Goal: Task Accomplishment & Management: Complete application form

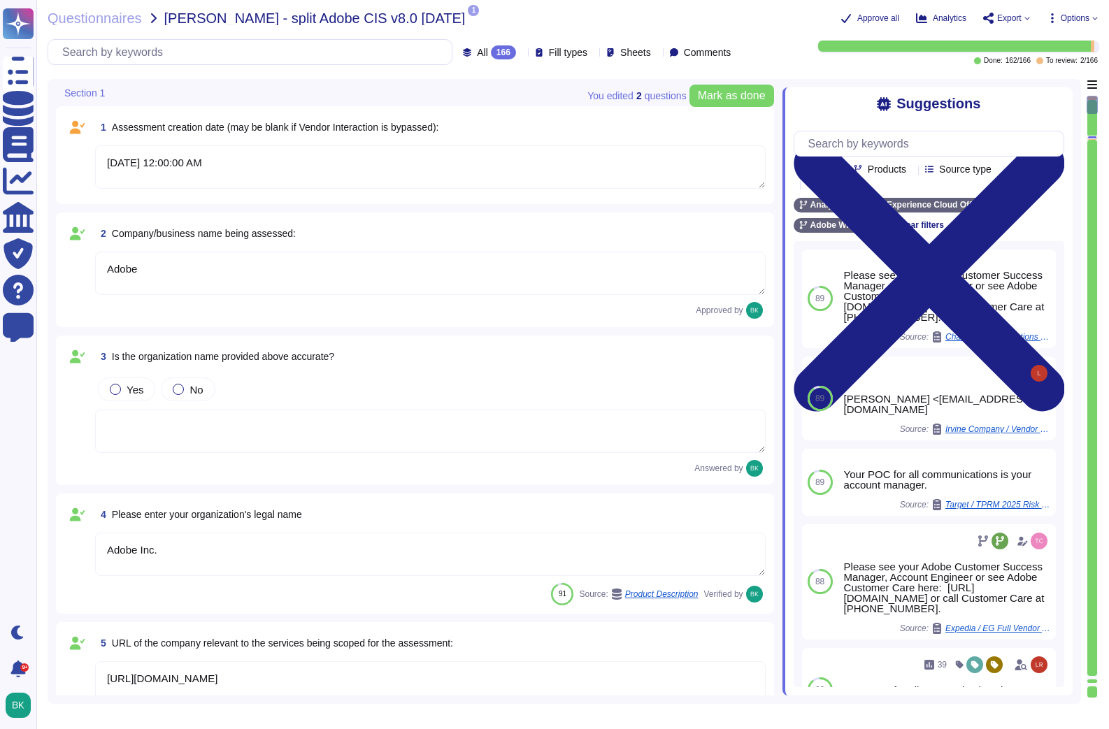
type textarea "[DATE] 12:00:00 AM"
type textarea "Adobe"
type textarea "Adobe Inc."
type textarea "[URL][DOMAIN_NAME]"
type textarea "[DOMAIN_NAME]"
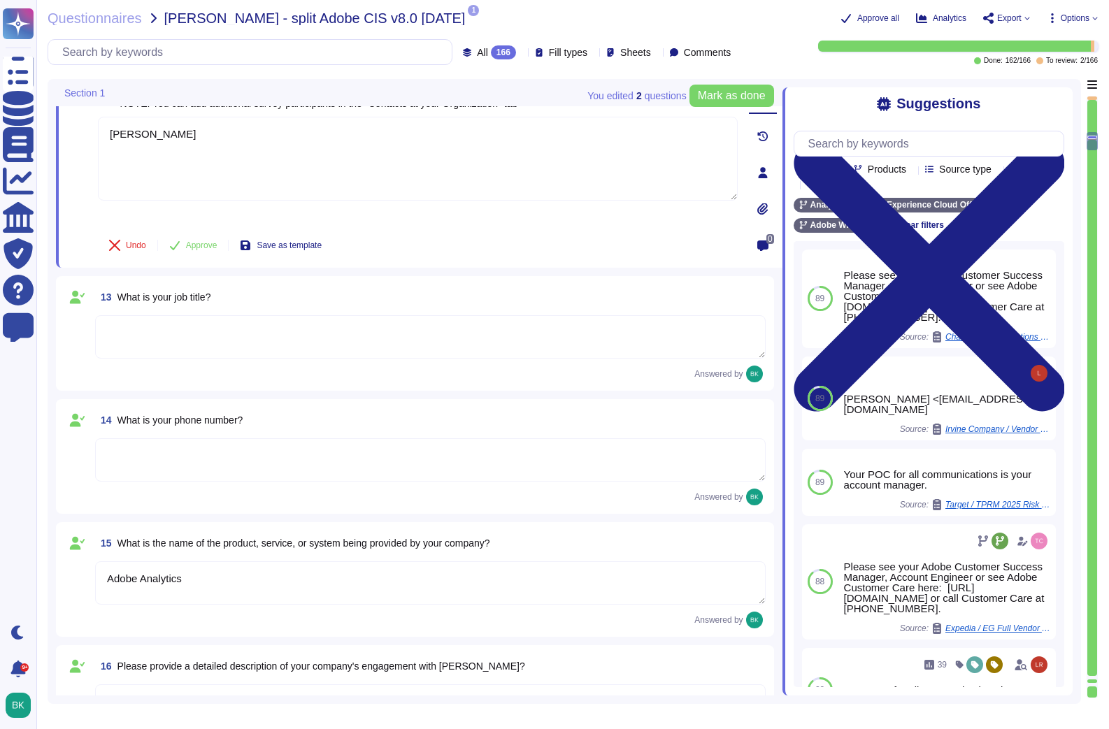
type textarea "ADBE"
type textarea "[PERSON_NAME]"
type textarea "Adobe Analytics"
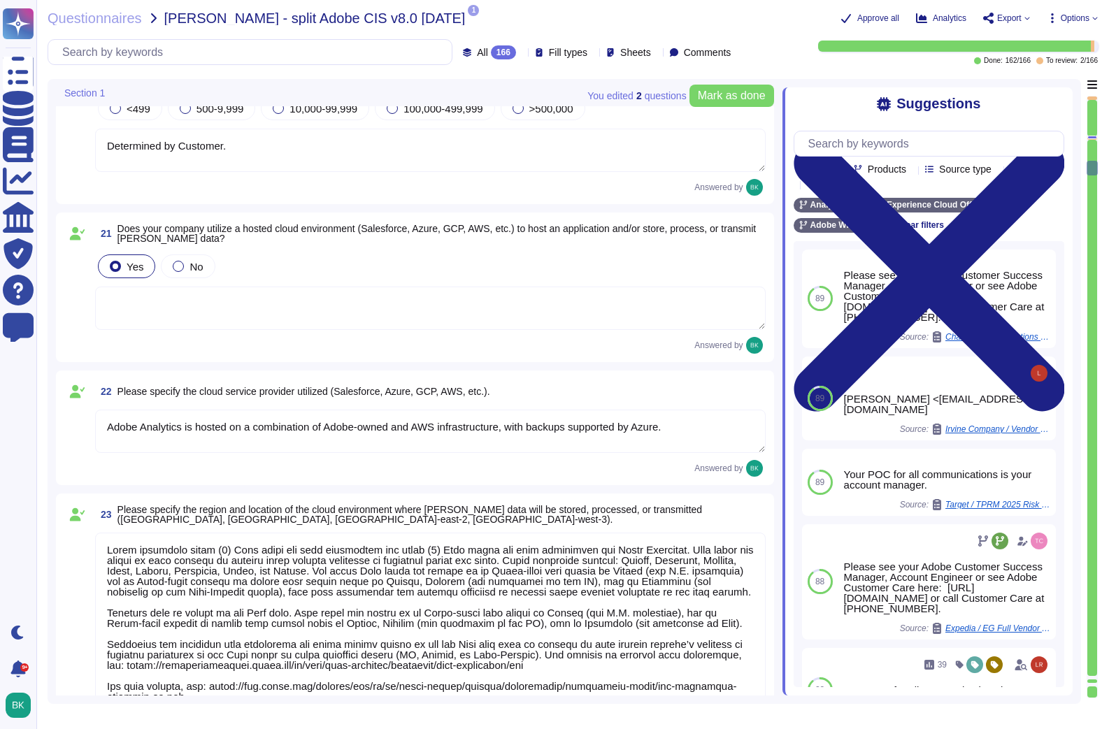
type textarea "Adobe maintains eight (8) Edge sites for data collection and three (3) Core sit…"
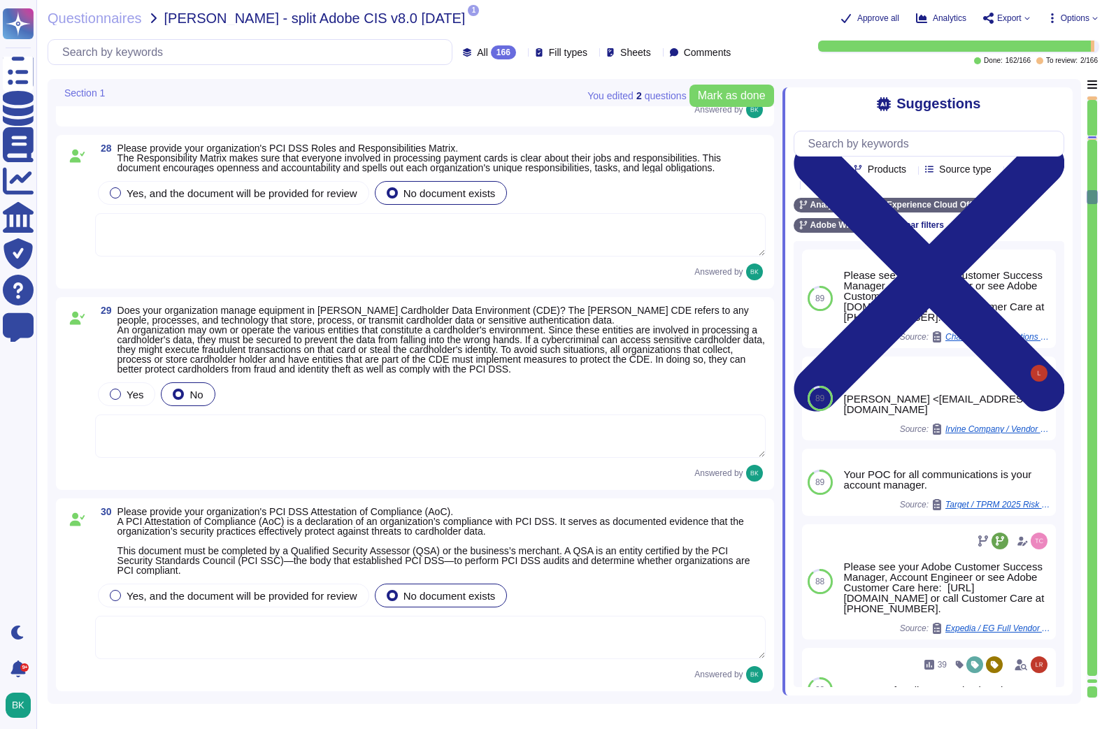
type textarea "Adobe Analytics uses artificial intelligence (Sensei) and machine learning to p…"
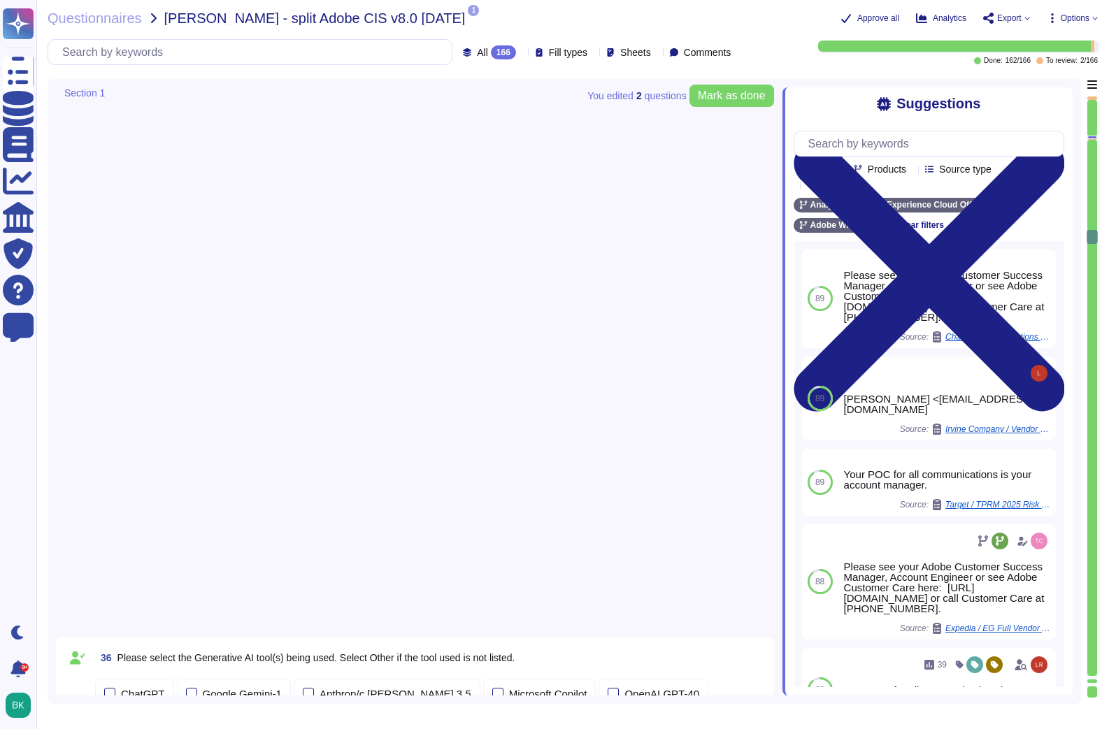
type textarea "Adobe Artificial Intelligence offerings go through Adobe's responsible AI Ethic…"
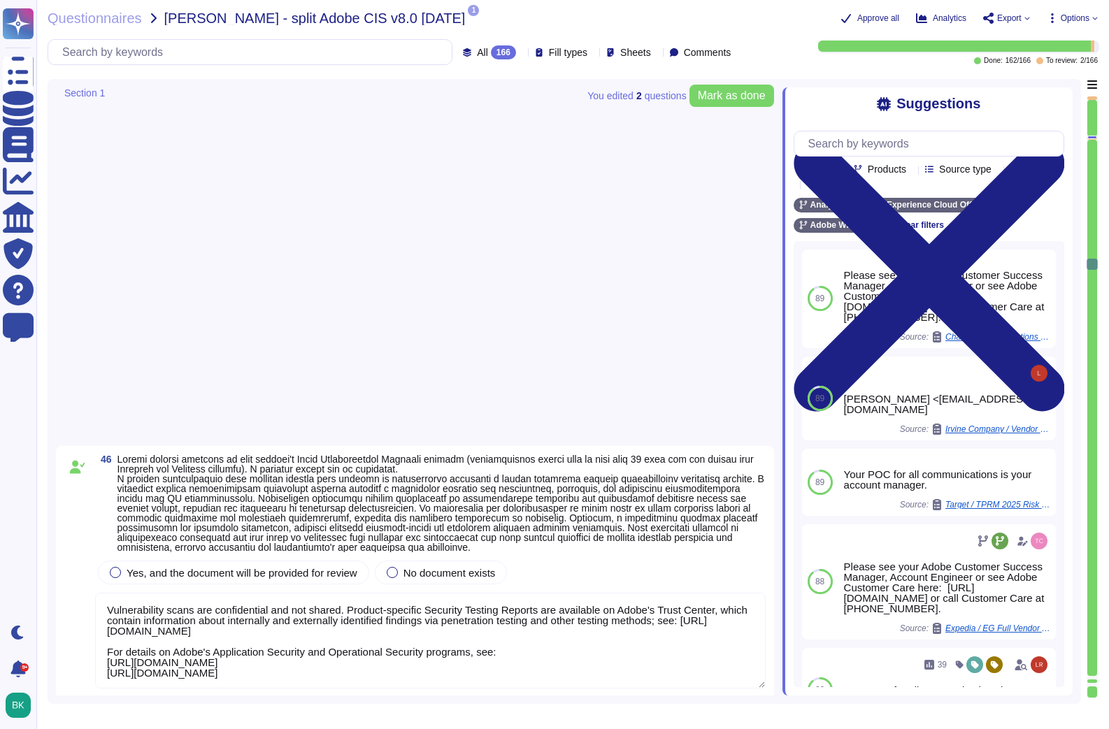
type textarea "Please refer to the Adobe Trust Center and the Security Testing Reports for the…"
type textarea "The Business continuity plan is documented and reviewed annually and attested b…"
type textarea "Adobe documents devices in accordance with its Information Systems Asset Invent…"
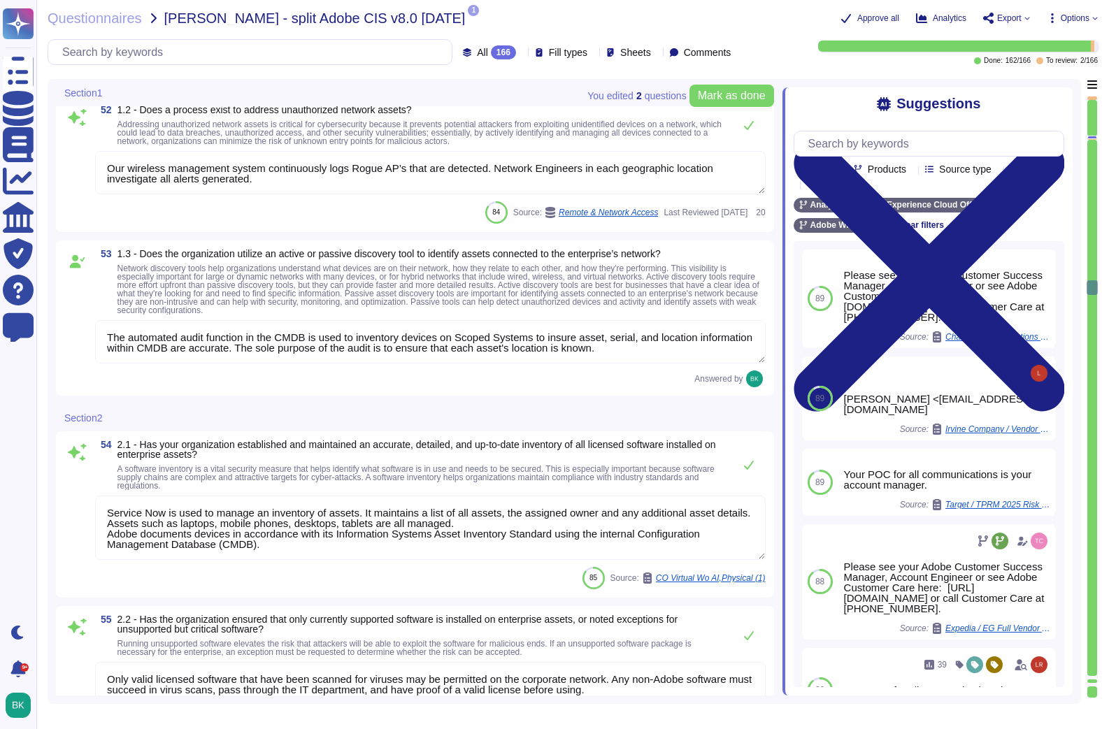
type textarea "Documented policies and procedures exist that cover unauthorized software insta…"
type textarea "To help prevent our code base from supply chain attacks like SolarWinds, Adobe …"
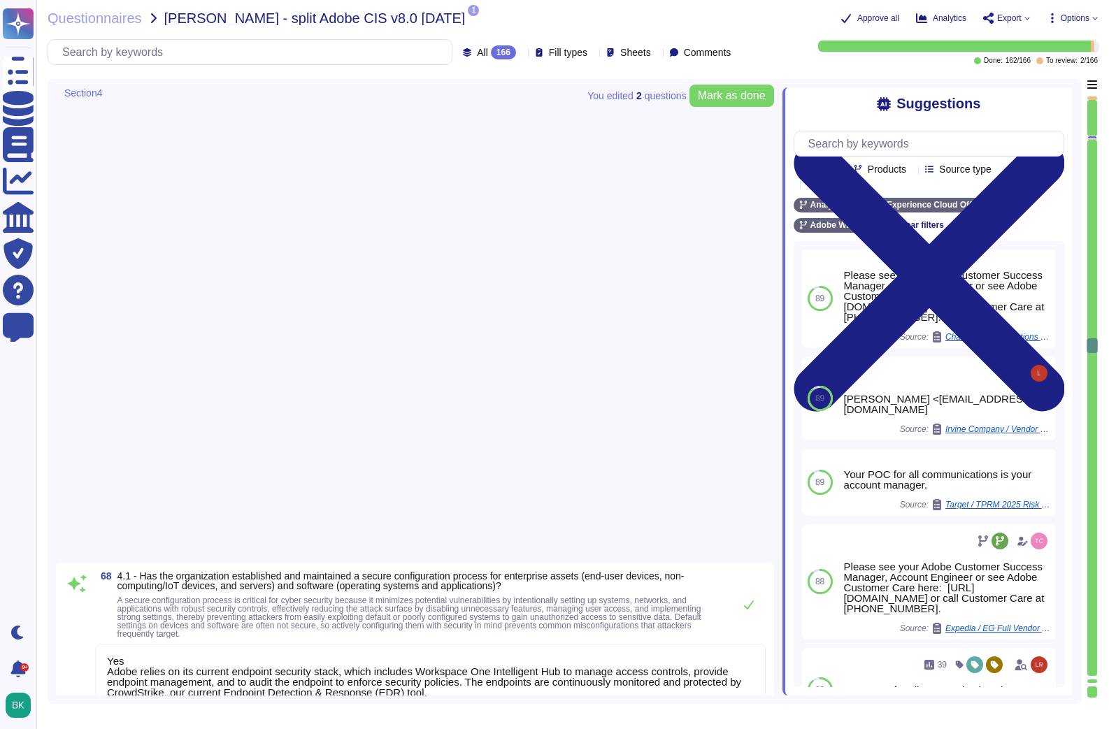
type textarea "Yes Adobe relies on its current endpoint security stack, which includes Workspa…"
type textarea "Teams and services must define processes for configuring and maintaining networ…"
type textarea "All accounts include a lockout mechanism. If the system detects a quick success…"
type textarea "Host-based and network firewalls are in place, as well as strict firewall polic…"
type textarea "Host-based firewalls are enabled on all end user machines and set to deny all i…"
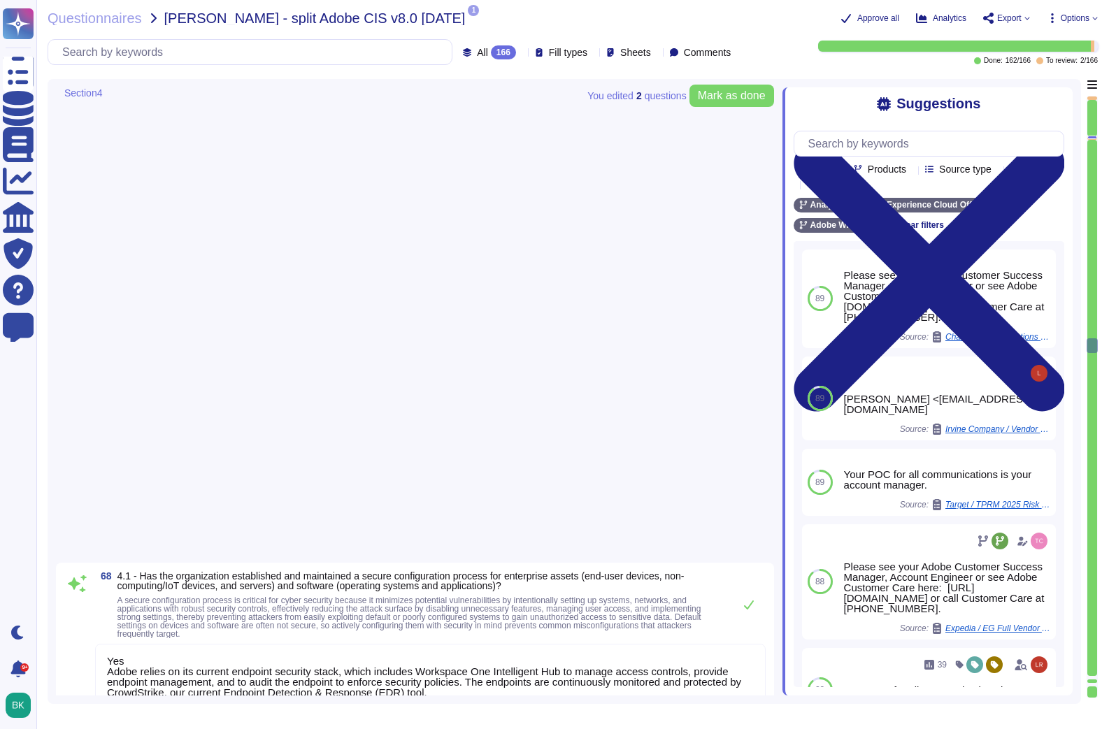
type textarea "Only valid licensed software that have been scanned for viruses may be permitte…"
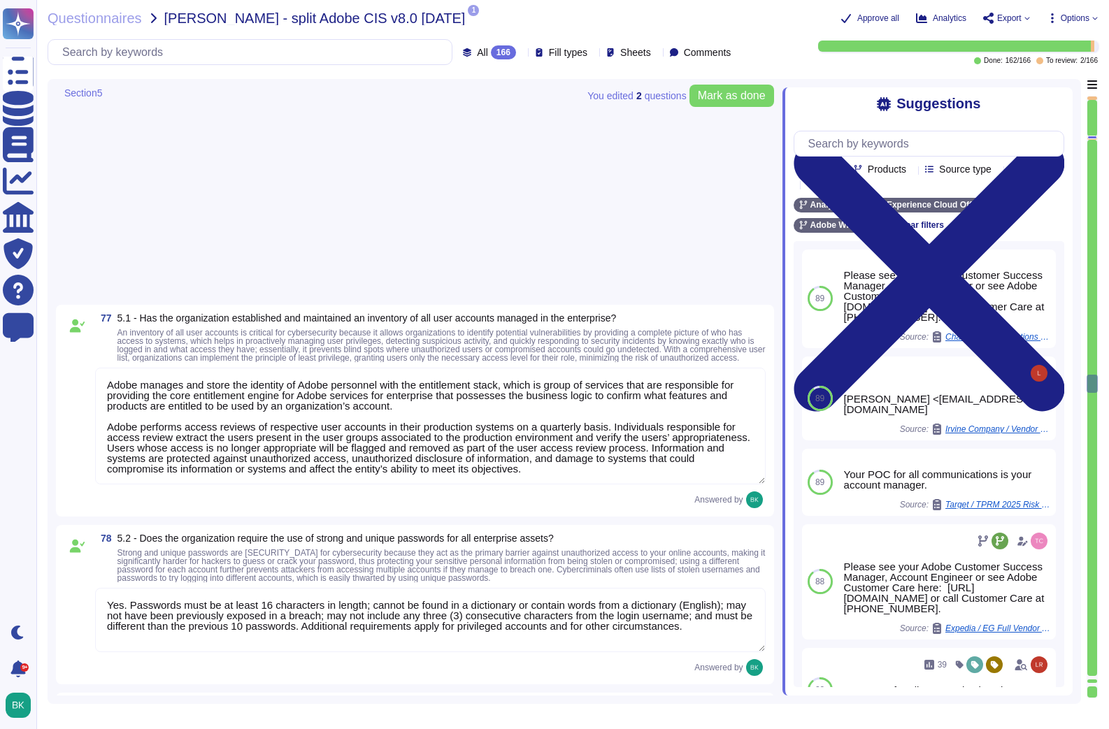
type textarea "Adobe manages and store the identity of Adobe personnel with the entitlement st…"
type textarea "Yes. Passwords must be at least 16 characters in length; cannot be found in a d…"
type textarea "Adobe implements automated access removal after a period of inactivity. Inactiv…"
type textarea "Privileged access (administrator level) to information security management syst…"
type textarea "Adobe maintains an inventory of system assets which are ingested into Splunk. A…"
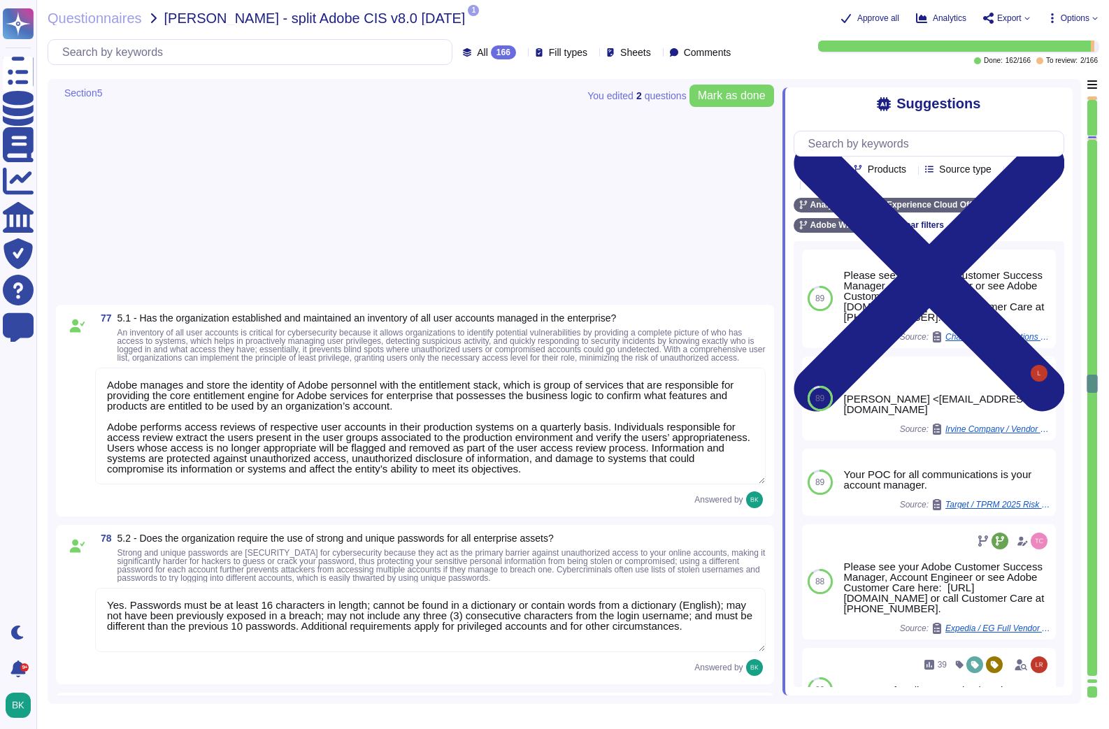
type textarea "Adobe’s identity management system helps admins create and manage user's access…"
type textarea "Lorem ips dolorsitame consec adipis eli seddoeius tempo in utla etdol magnaa en…"
type textarea "User access reviews are performed by appropriate system owners and access permi…"
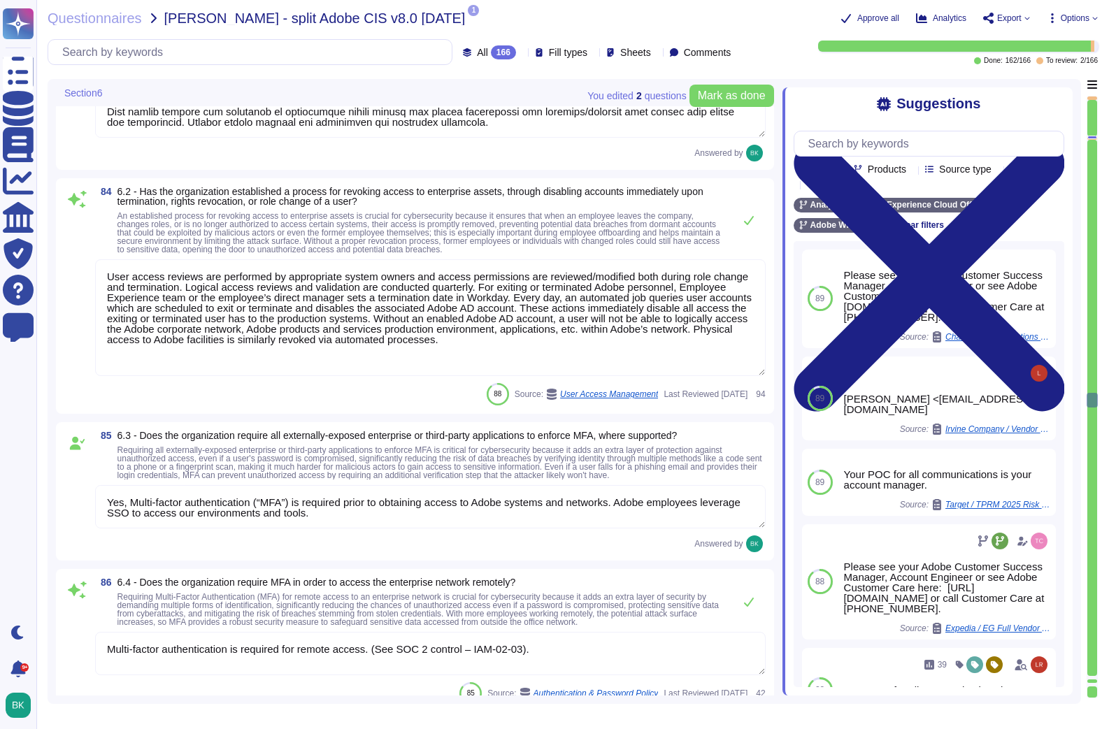
type textarea "Yes, Multi-factor authentication (“MFA”) is required prior to obtaining access …"
type textarea "Multi-factor authentication is required for remote access. (See SOC 2 control –…"
type textarea "Adobe manages and store the identity of Adobe personnel with the entitlement st…"
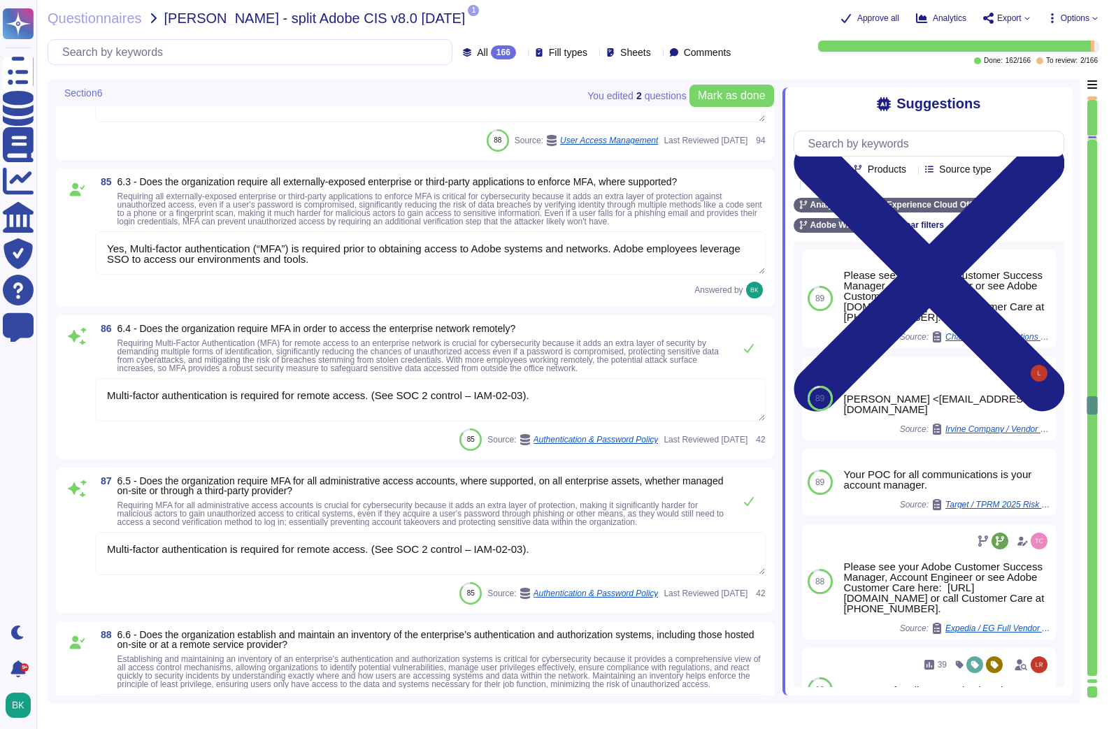
type textarea "Adobe uses LDAP and Okta."
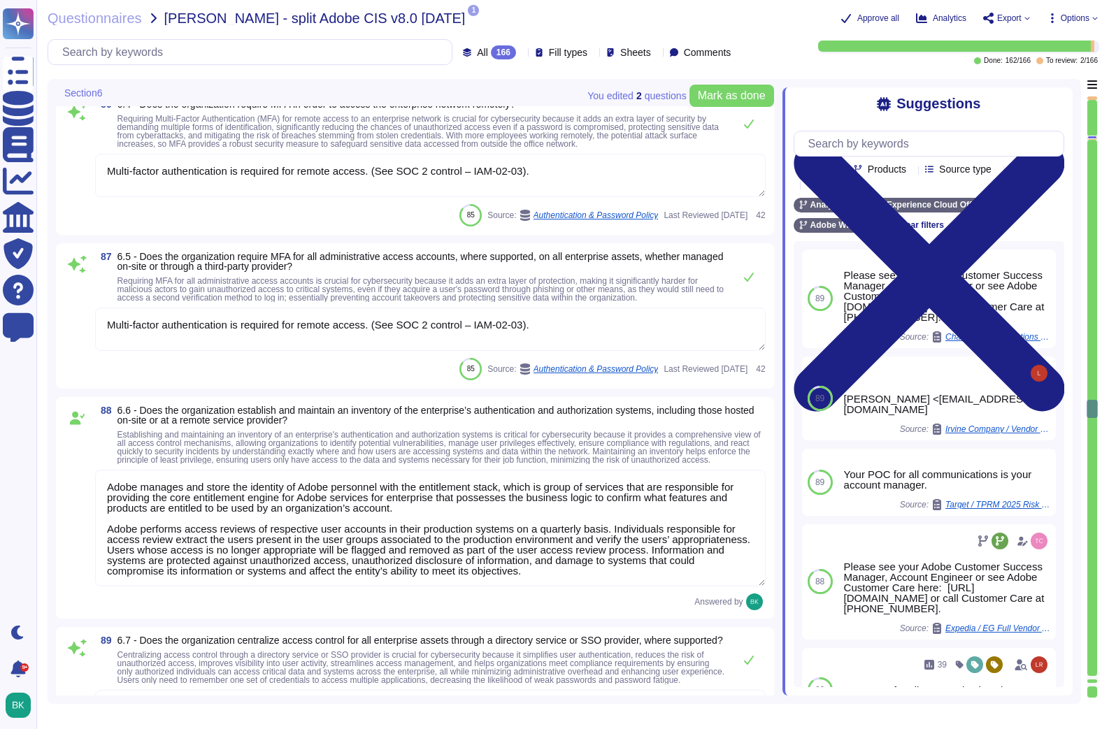
type textarea "Adobe conducts host vulnerability scanning on a scheduled basis via vulnerabili…"
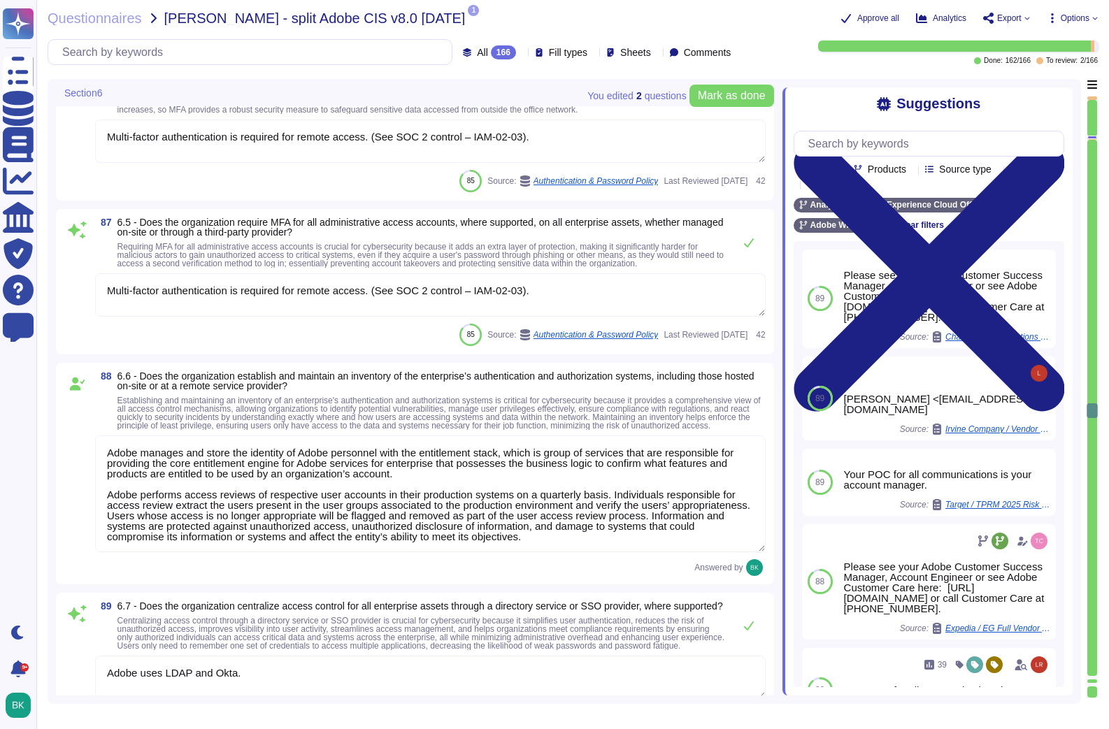
type textarea "Adobe has a comprehensive Security Risk Management Framework that includes main…"
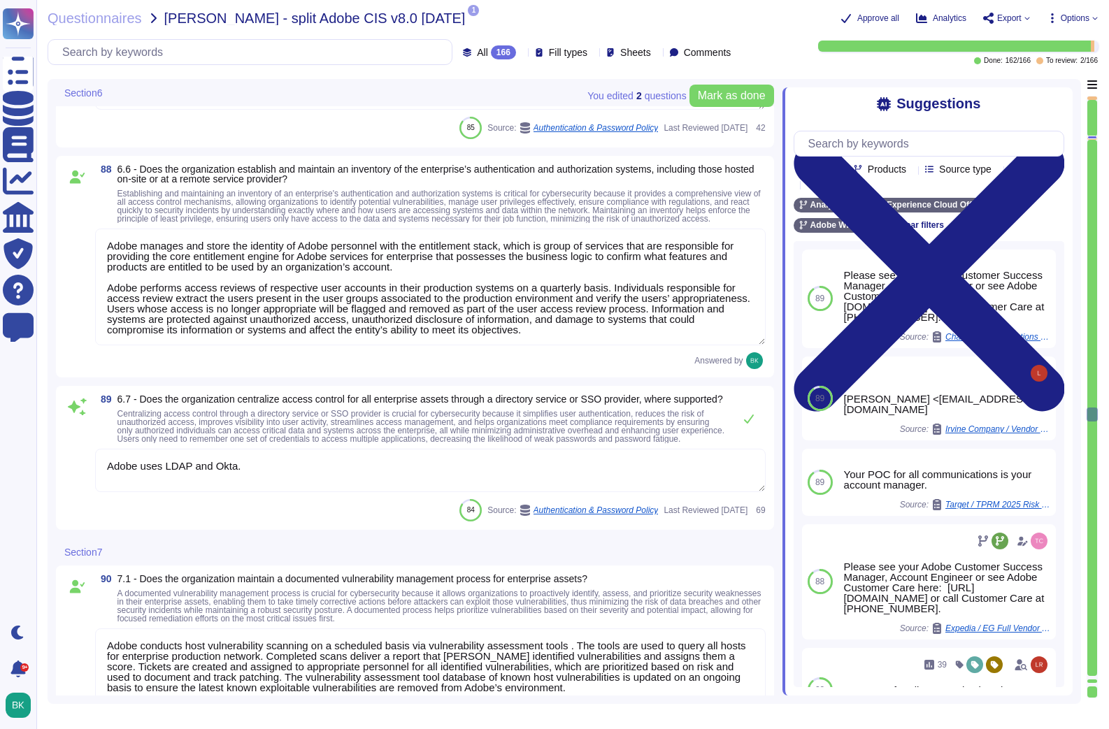
type textarea "Adobe managed Mobile (iOS and Android) and Workstation (MacOS and Windows) devi…"
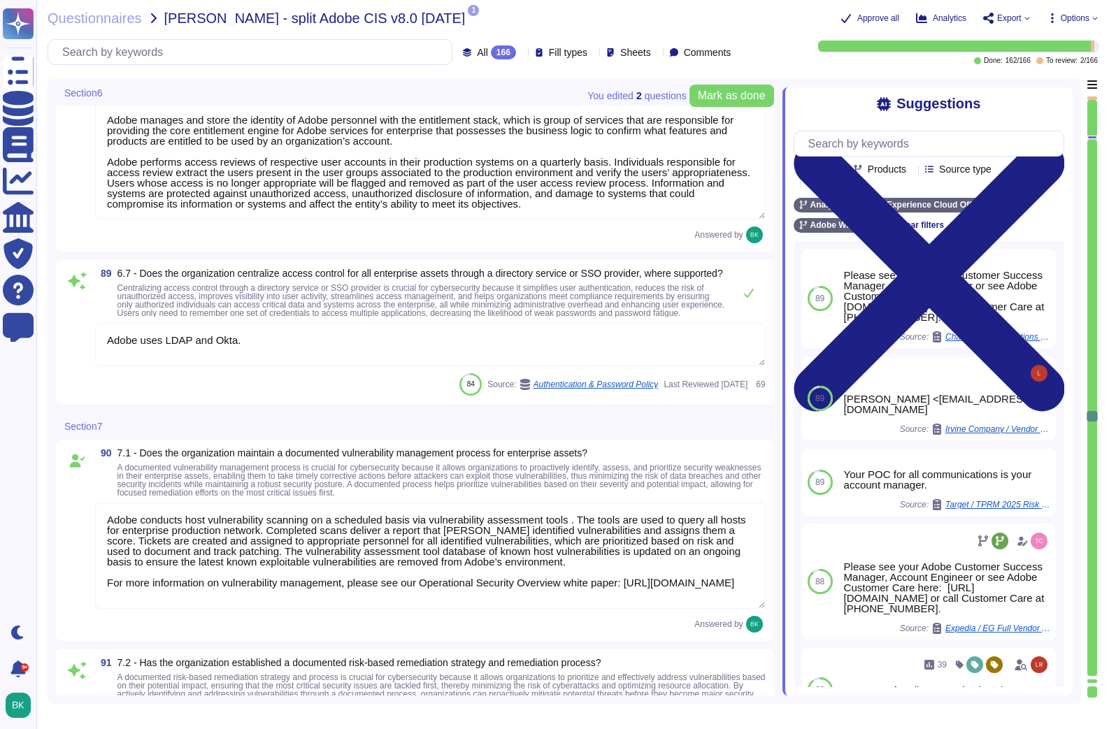
scroll to position [1, 0]
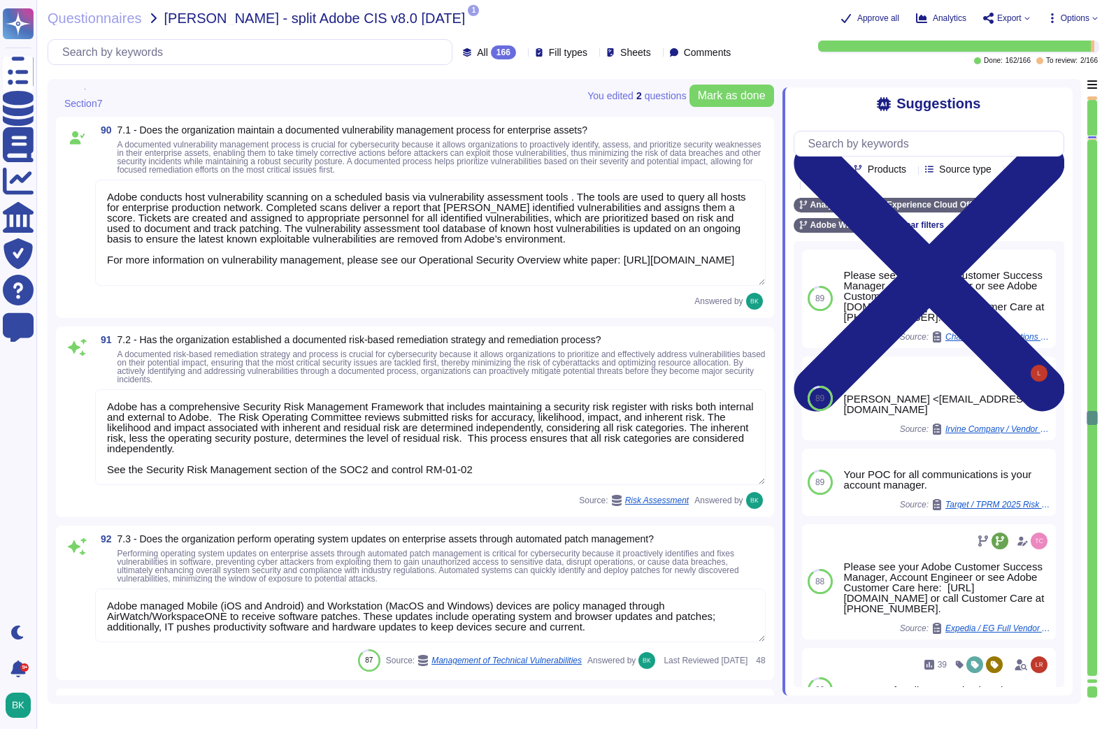
type textarea "Adobe implements patch management on production and critical systems hosting em…"
type textarea "Adobe conducts vulnerability scanning on a scheduled basis. A tool is used to q…"
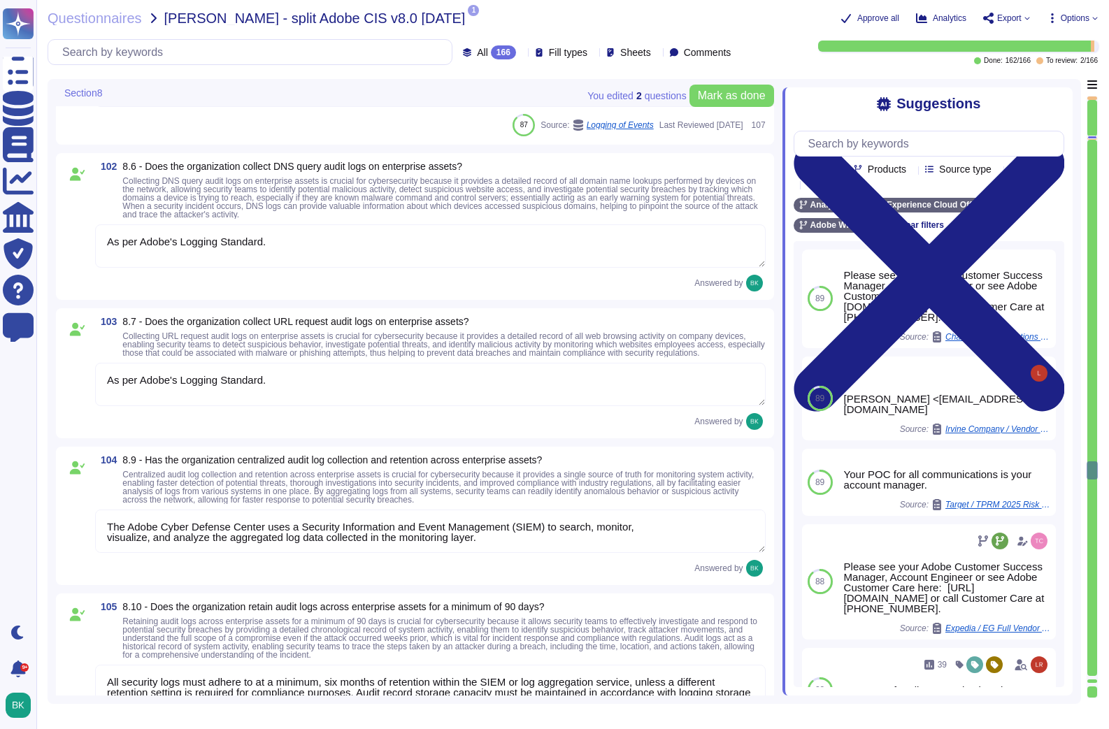
type textarea "Production systems are configured to sync with NTP servers. (See SOC 2 Control …"
type textarea "Systems that collect, store, process, transmit, dispose of data, accept network…"
type textarea "As per Adobe's Logging Standard."
type textarea "The Adobe Cyber Defense Center uses a Security Information and Event Management…"
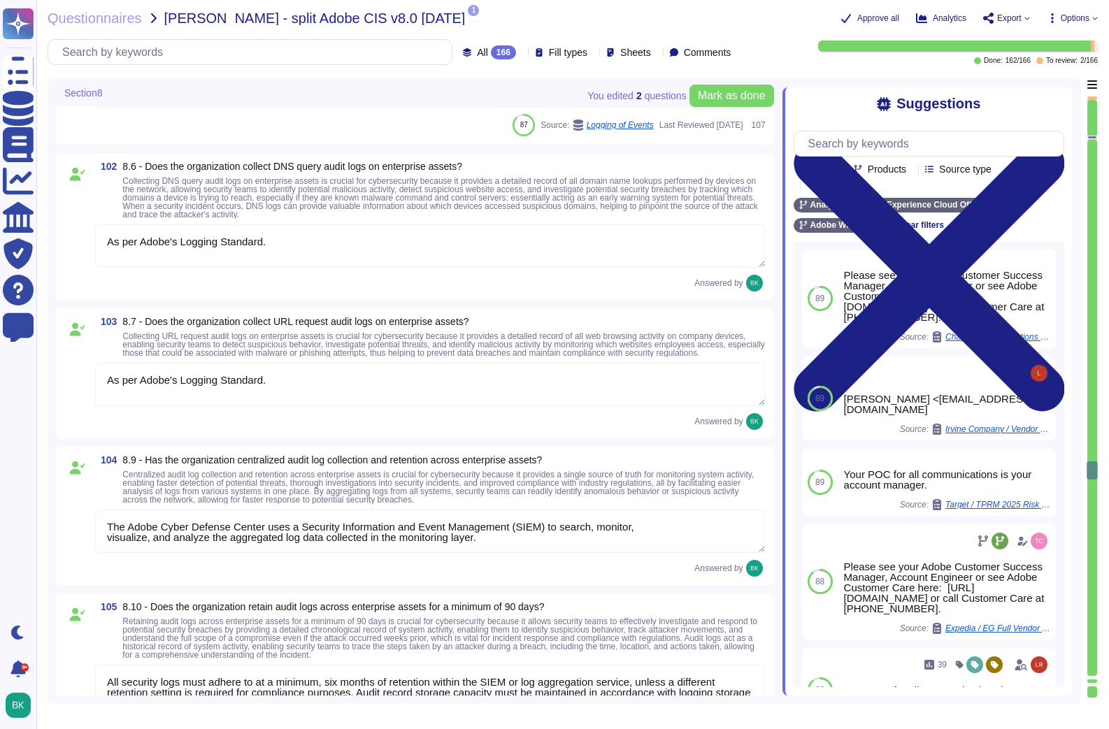
type textarea "All security logs must adhere to at a minimum, six months of retention within t…"
type textarea "Adobe uses commercially available SIEM (security information and event manageme…"
type textarea "Adobe Experience Cloud generally supports the current and previous version of C…"
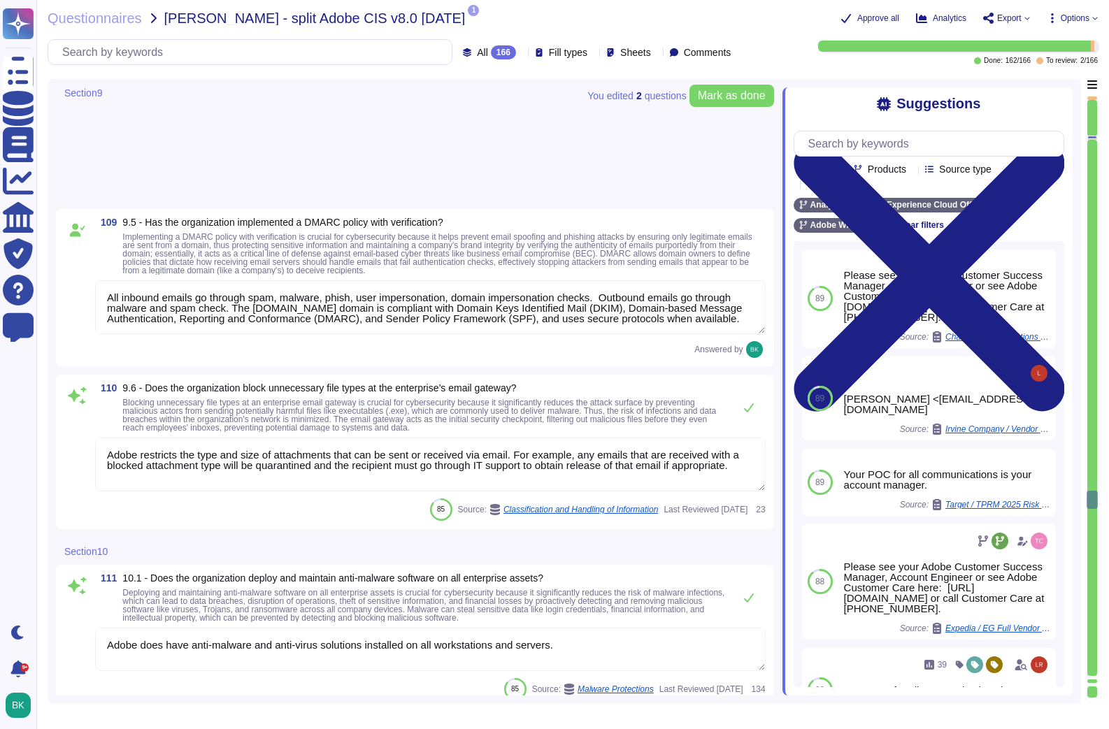
type textarea "Adobe does have anti-malware and anti-virus solutions installed on all workstat…"
type textarea "Adobe deploys the CrowdStrike Falcon agent on every system at Adobe. The agent …"
type textarea "Connections to removable media (e.g. USB flash drives, storage devices, etc.) a…"
type textarea "N/A: Removable media is not used to provide the service. Connections to removab…"
type textarea "Adobe deploys anti-virus and malware prevention solutions including, but not li…"
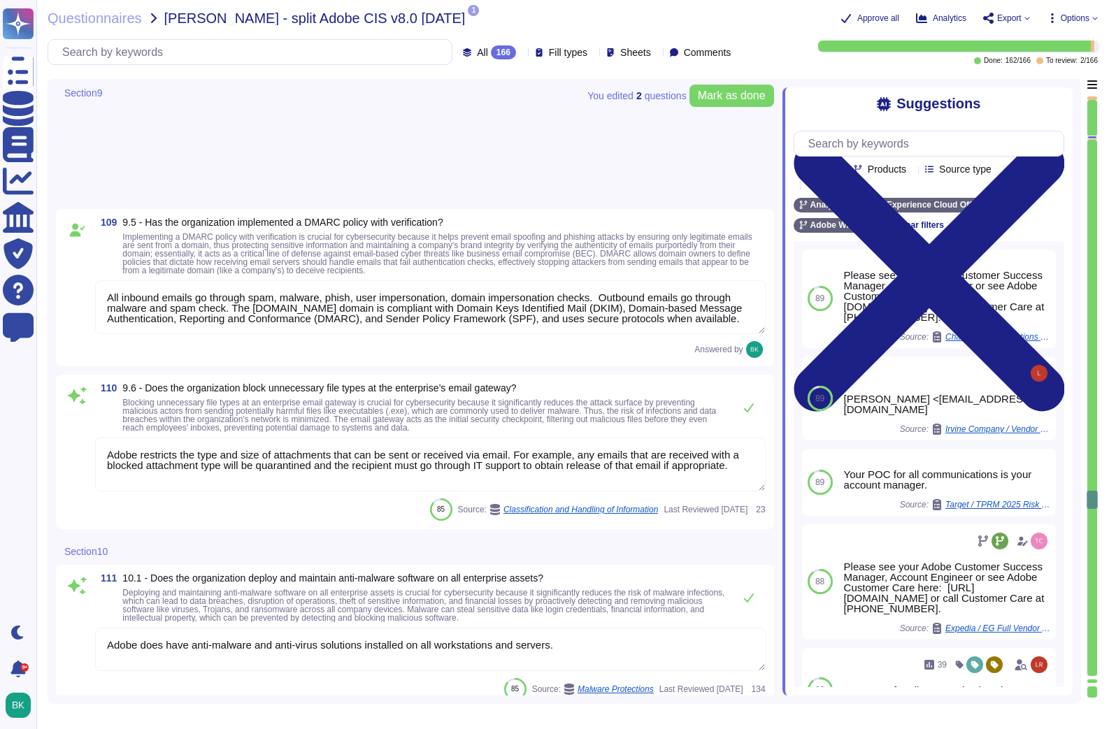
type textarea "Adobe has an in-house developed tool that provides on-demand profile-based audi…"
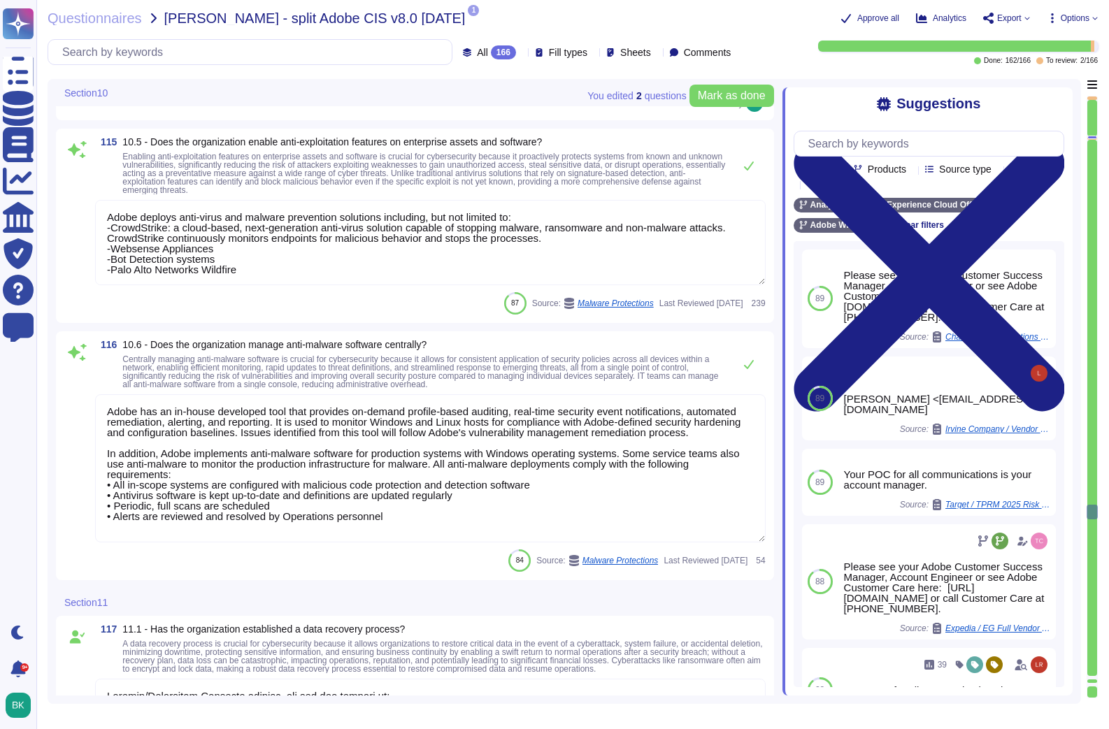
type textarea "Loremip/Dolorsitam Consecte adipisc, eli sed doe tempori ut: • Laboreetdo magna…"
type textarea "Adobe performs periodic backups or has implemented failover technology of criti…"
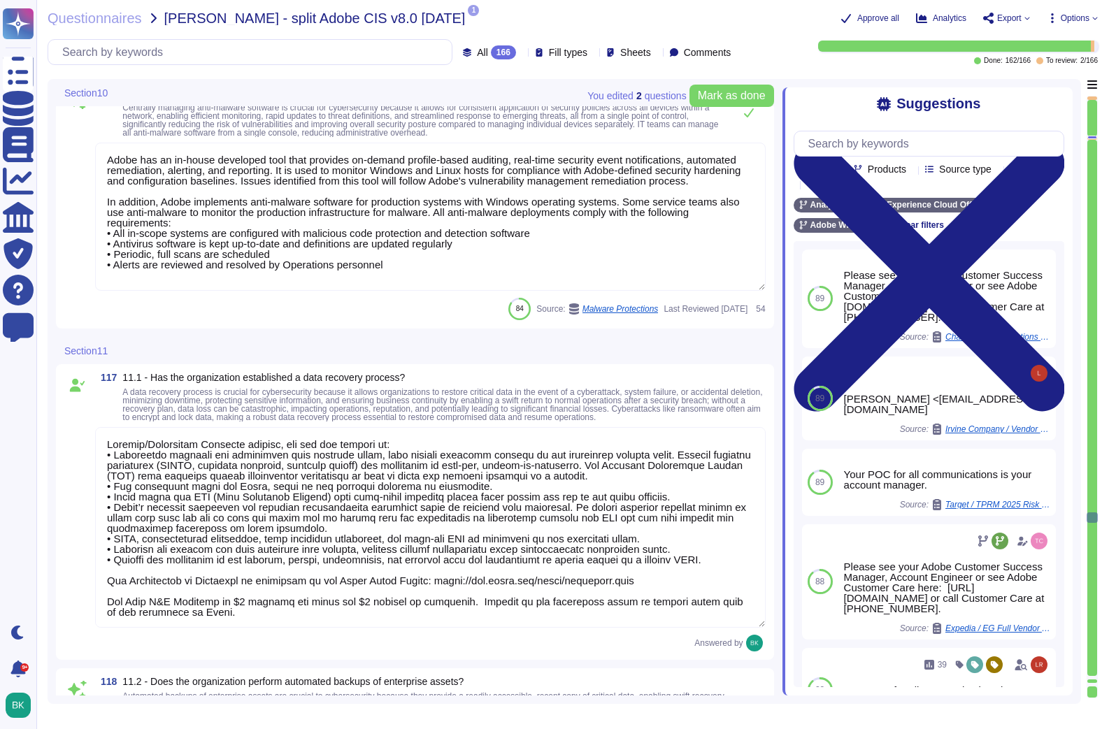
type textarea "Data backups are protected to the same standard as production."
type textarea "Adobe designs and builds its cloud-based offerings with a focus on high-availab…"
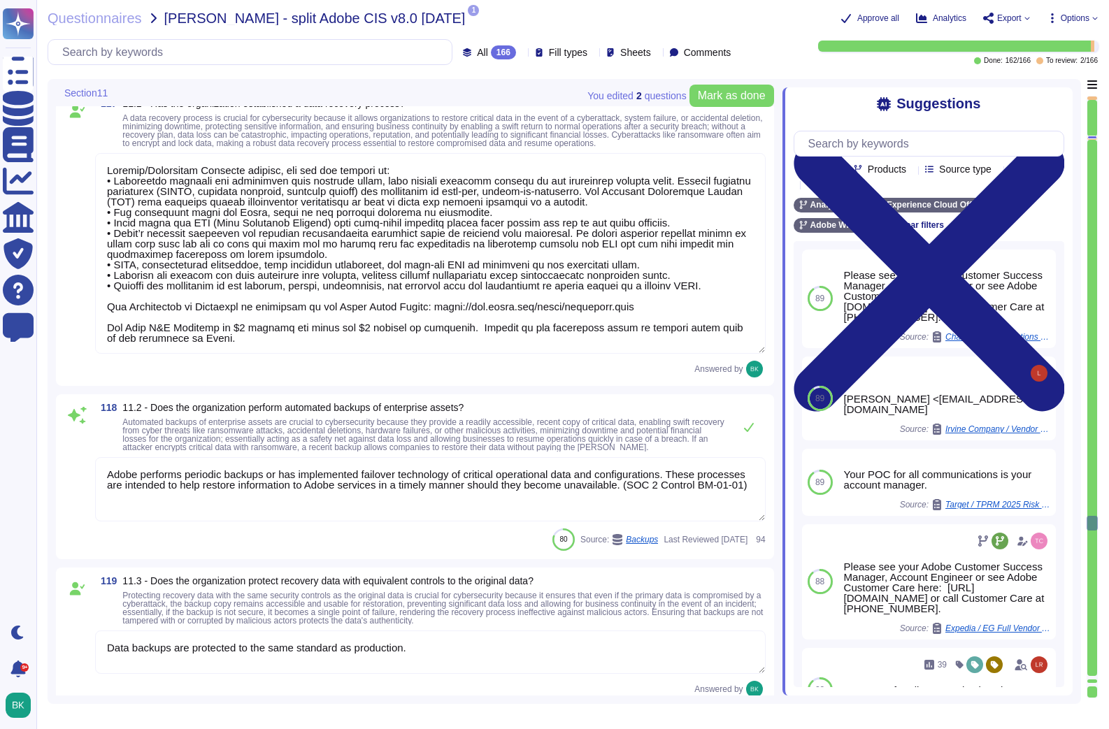
type textarea "Annually, individual teams perform a recovery test of their backup solution. Te…"
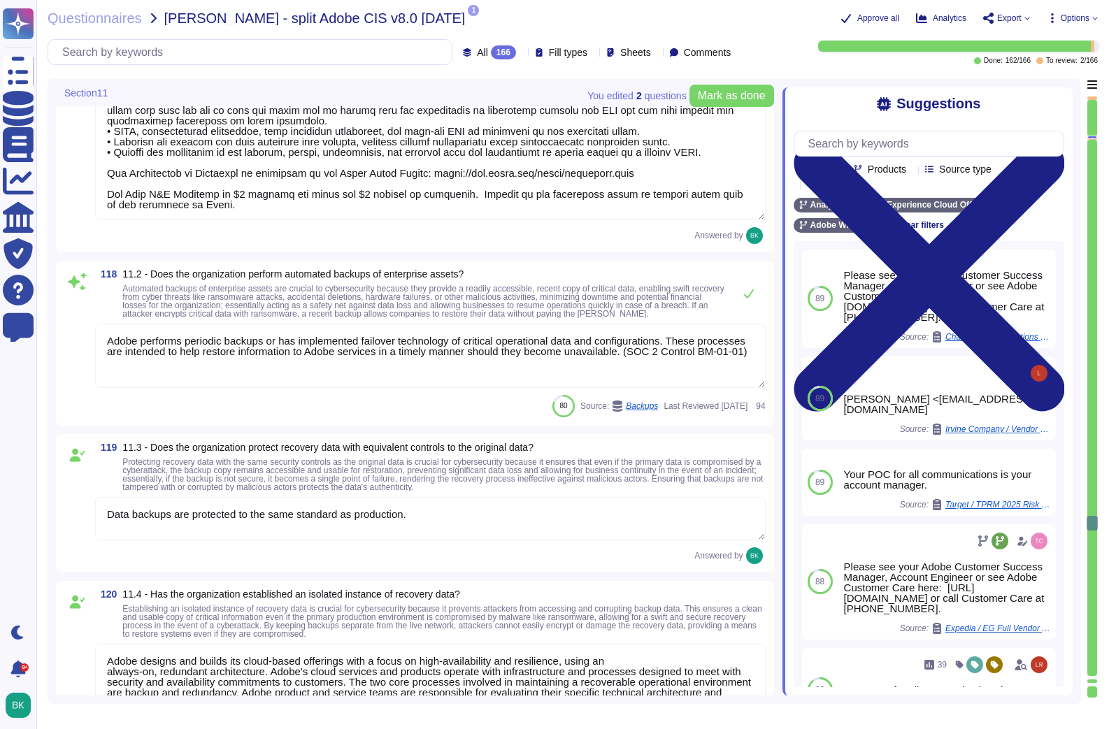
type textarea "Security patches must be applied according to the timelines and severity level …"
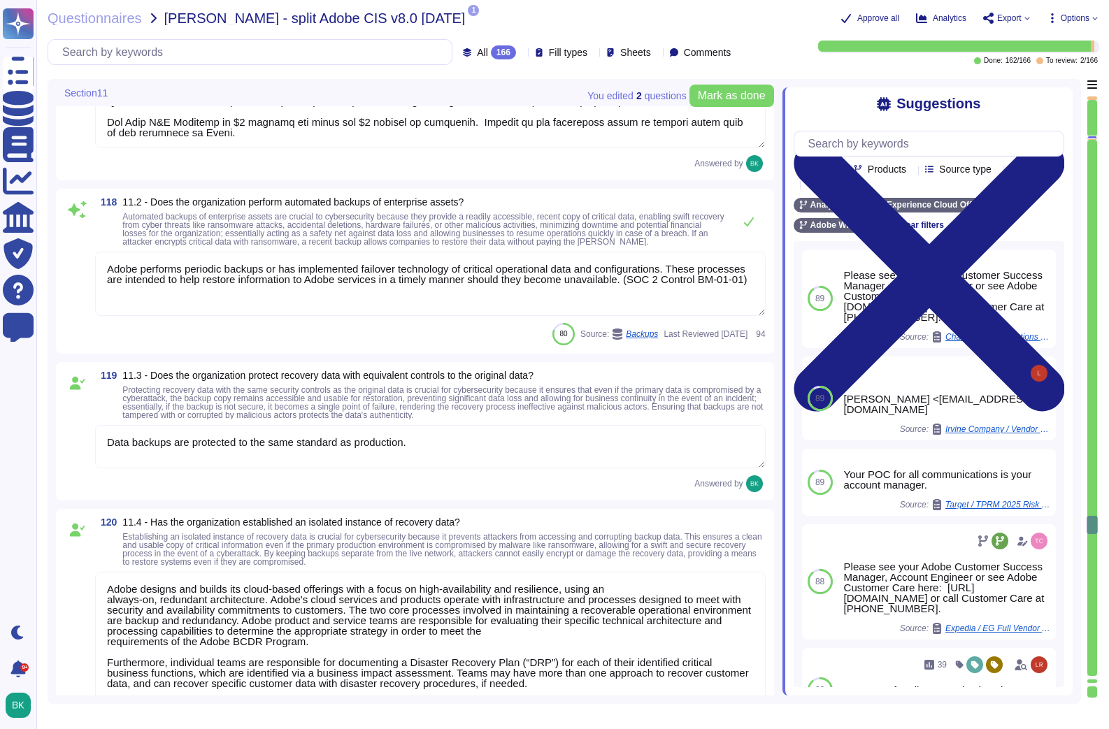
type textarea "Lorem ip dolorsita co adipiscing eli seddoeiusmodtem, incididun, utl etdolorema…"
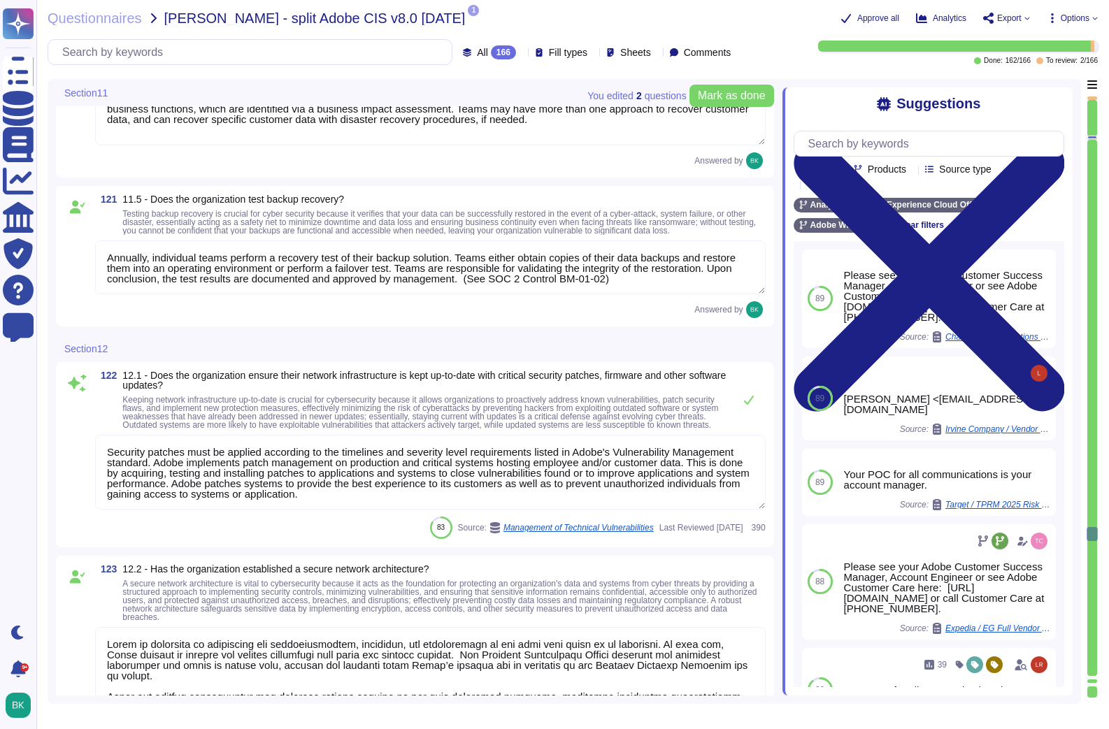
type textarea "Adobe has defined requirements for managing network traffic to and from untrust…"
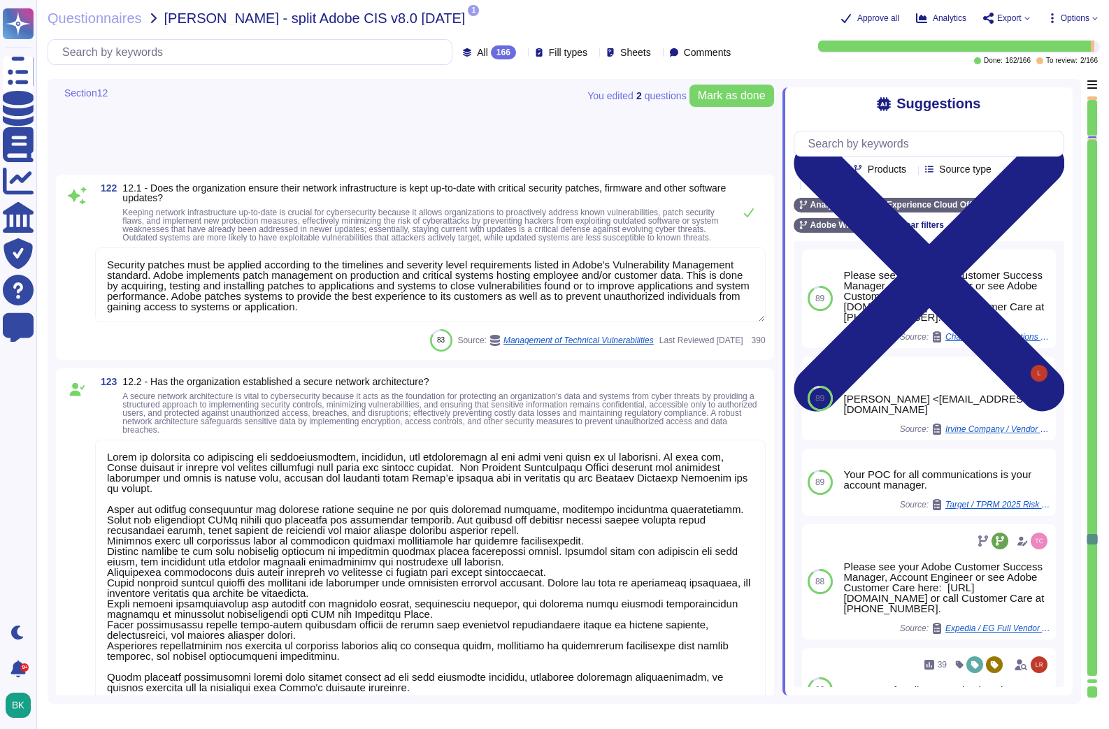
type textarea "Product teams maintain highly detailed product and systems network architecture…"
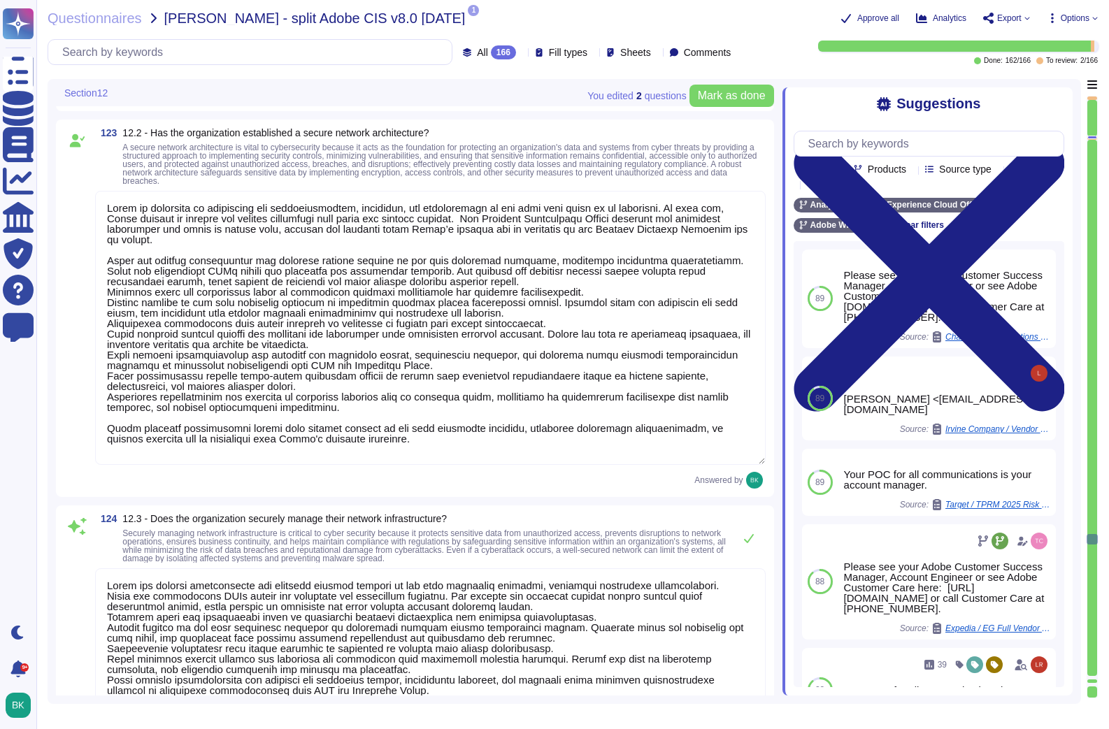
scroll to position [20904, 0]
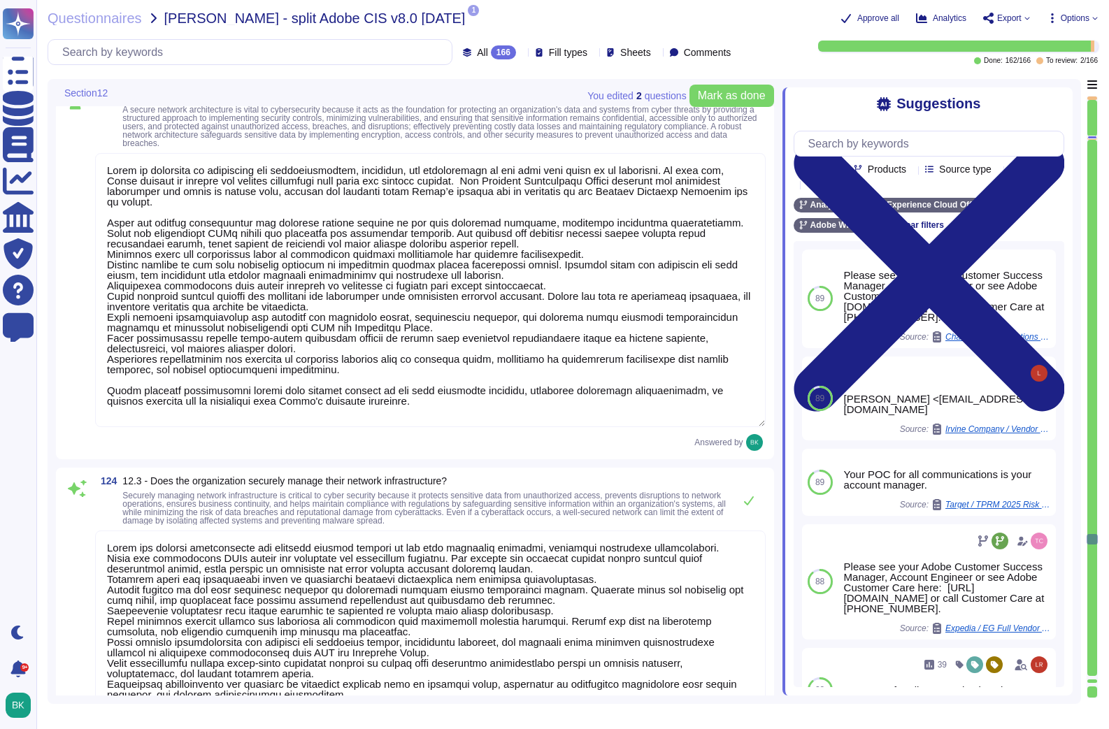
type textarea "Adobe maintains firewall standards which include, but are not limited to: Firew…"
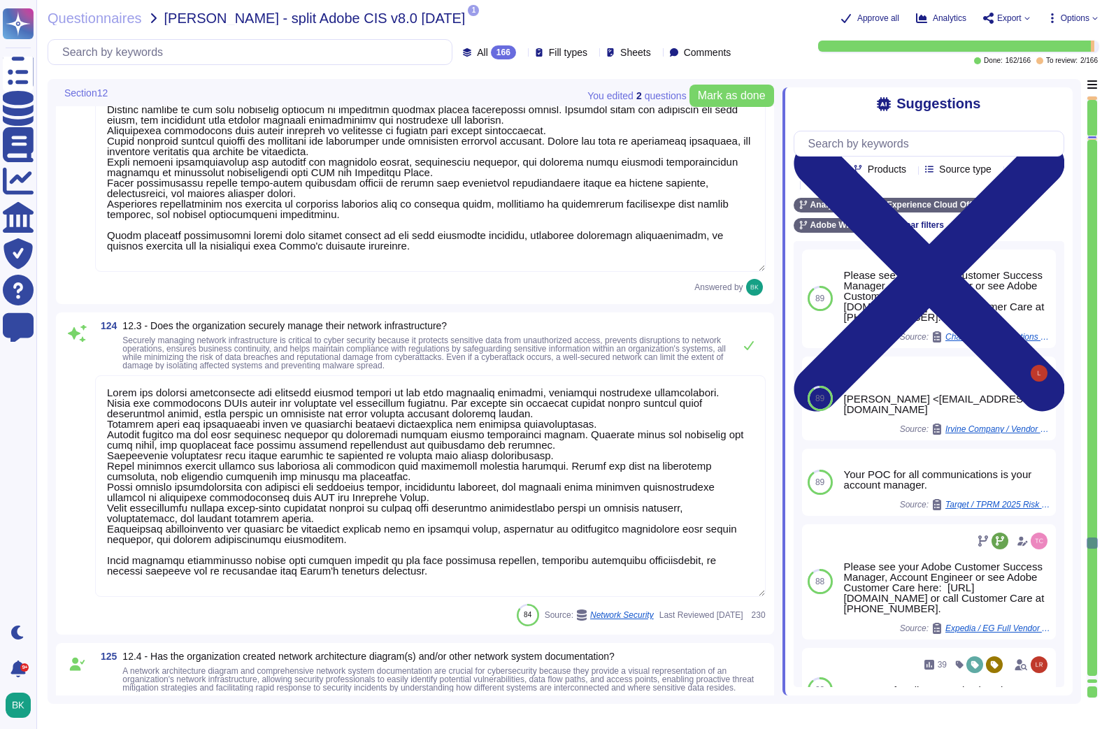
scroll to position [1, 0]
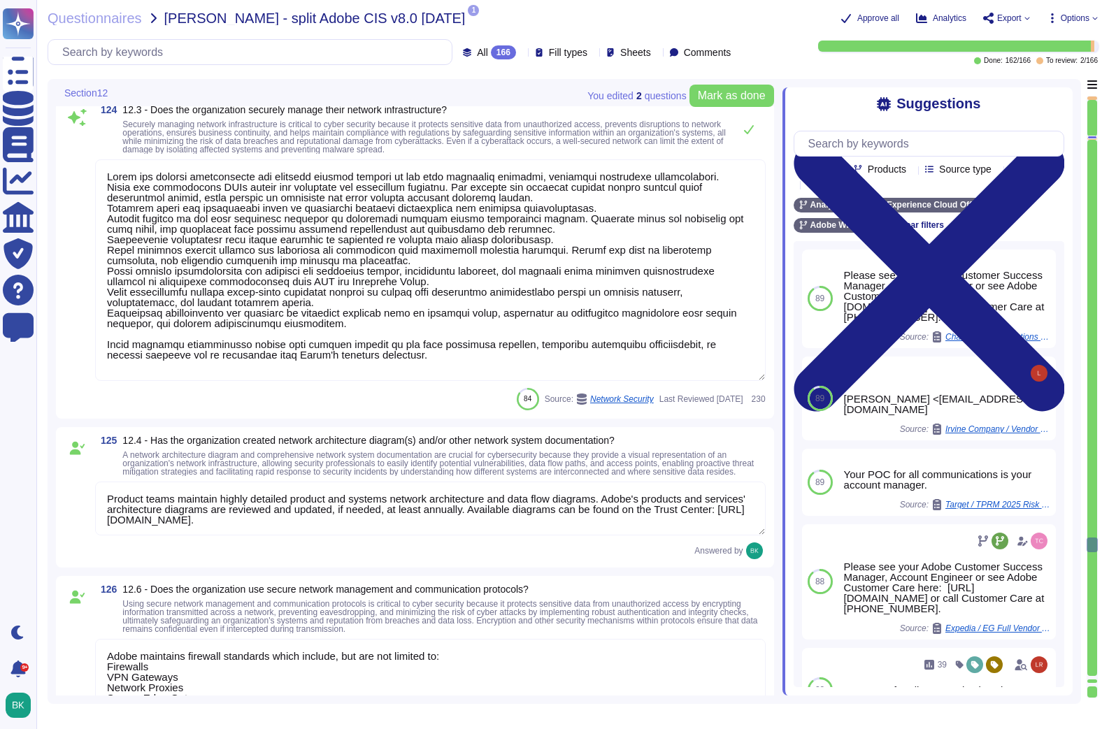
type textarea "Multi-factor authentication (“MFA”) is required prior to obtaining access to Ad…"
type textarea "Adobe uses Splunk for its SIEM."
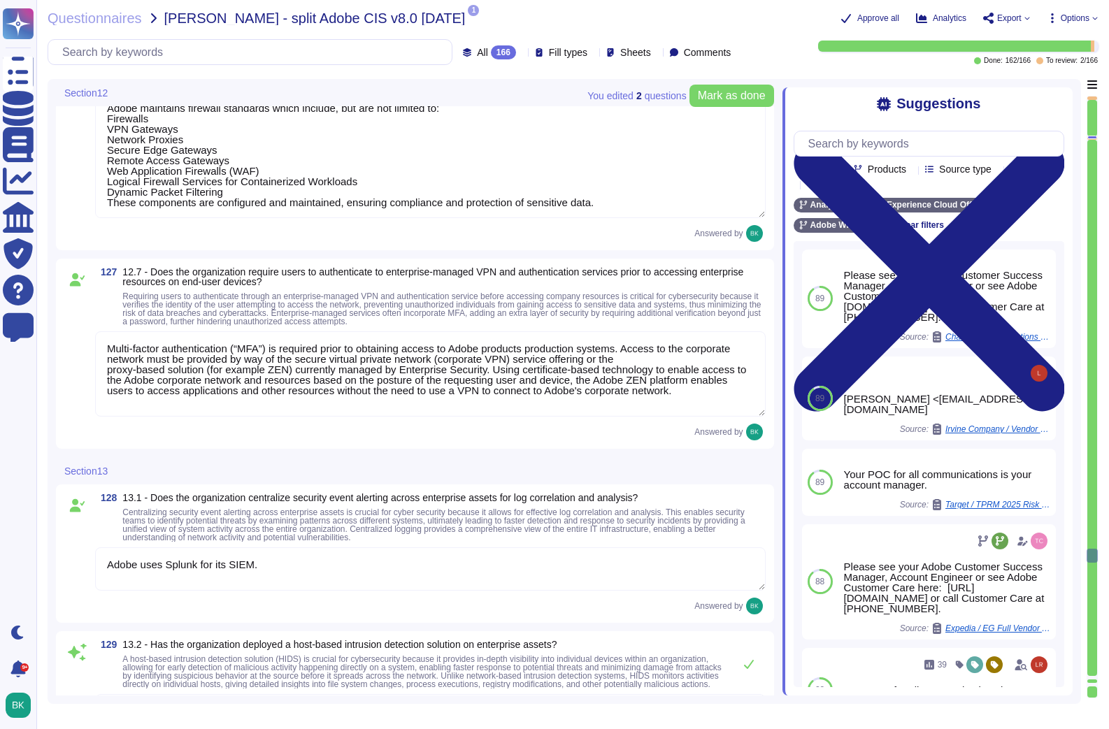
type textarea "Network based Intrusion Detection and/or Intrusion Prevention is in use and mon…"
type textarea "Host-based and network firewalls are in place, as well as strict firewall polic…"
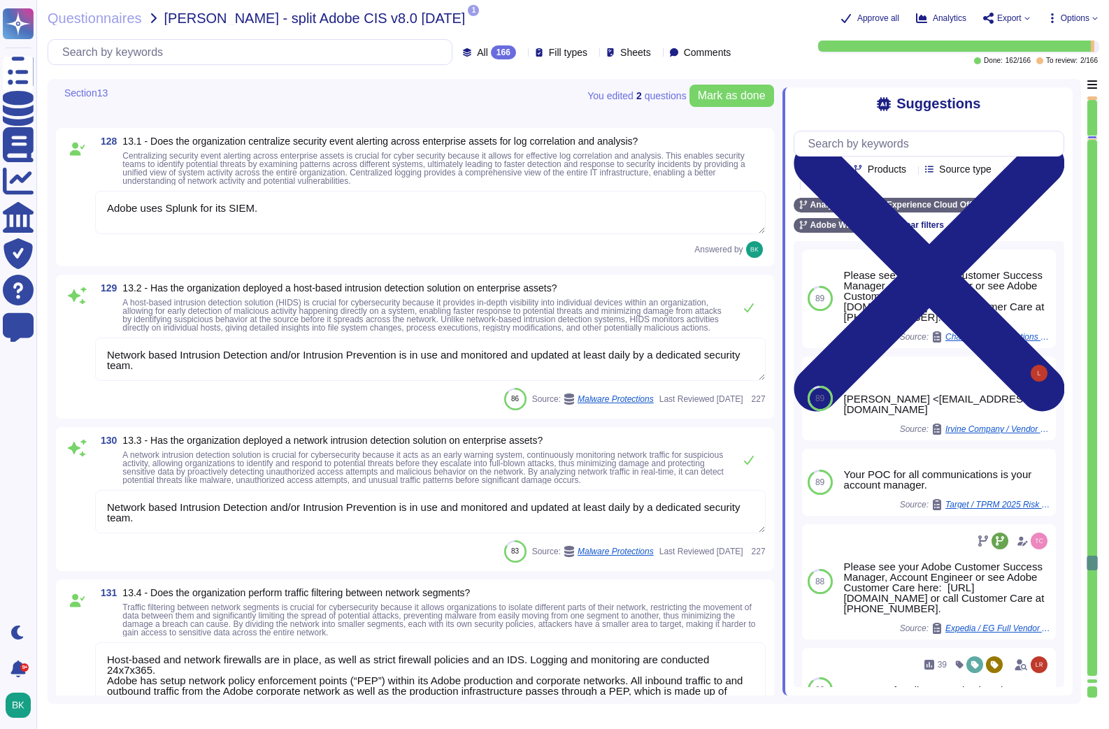
type textarea "Multi-factor authentication is required for remote access by Adobe Employees. (…"
type textarea "Adobe collects logs that provide details regarding network and security infrast…"
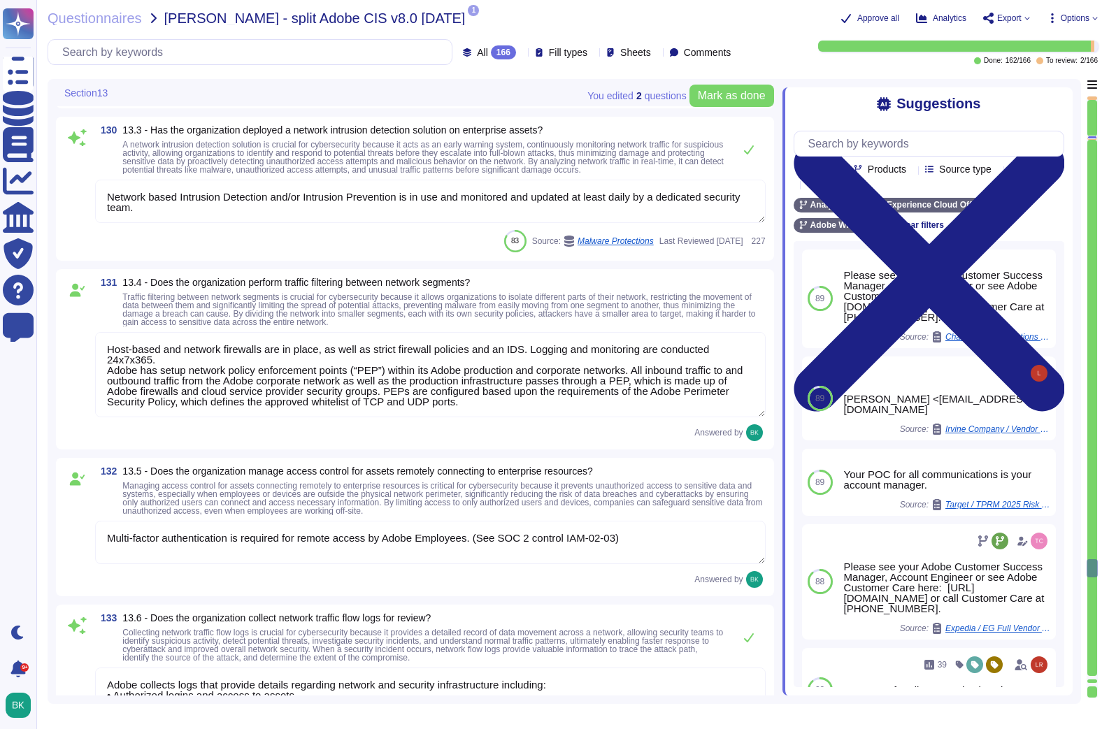
type textarea "Adobe does not have an intrusion prevention system, rather Adobe uses intrusion…"
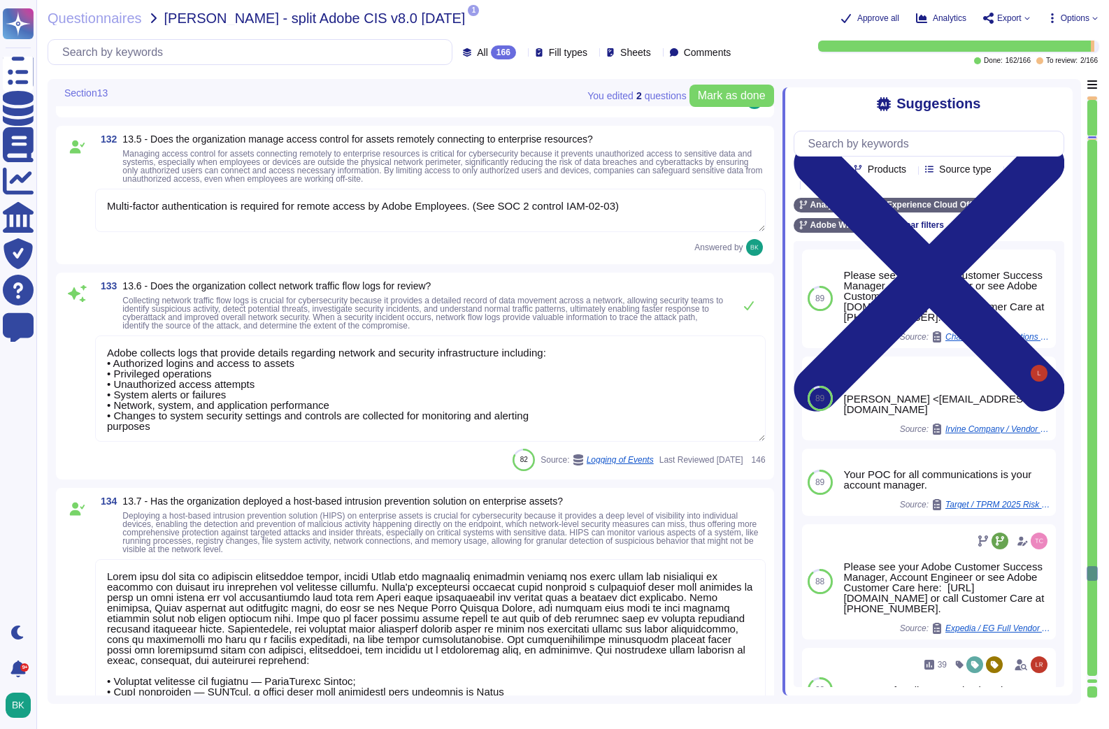
scroll to position [22783, 0]
type textarea "Adobe requires employees to complete a general security awareness training on a…"
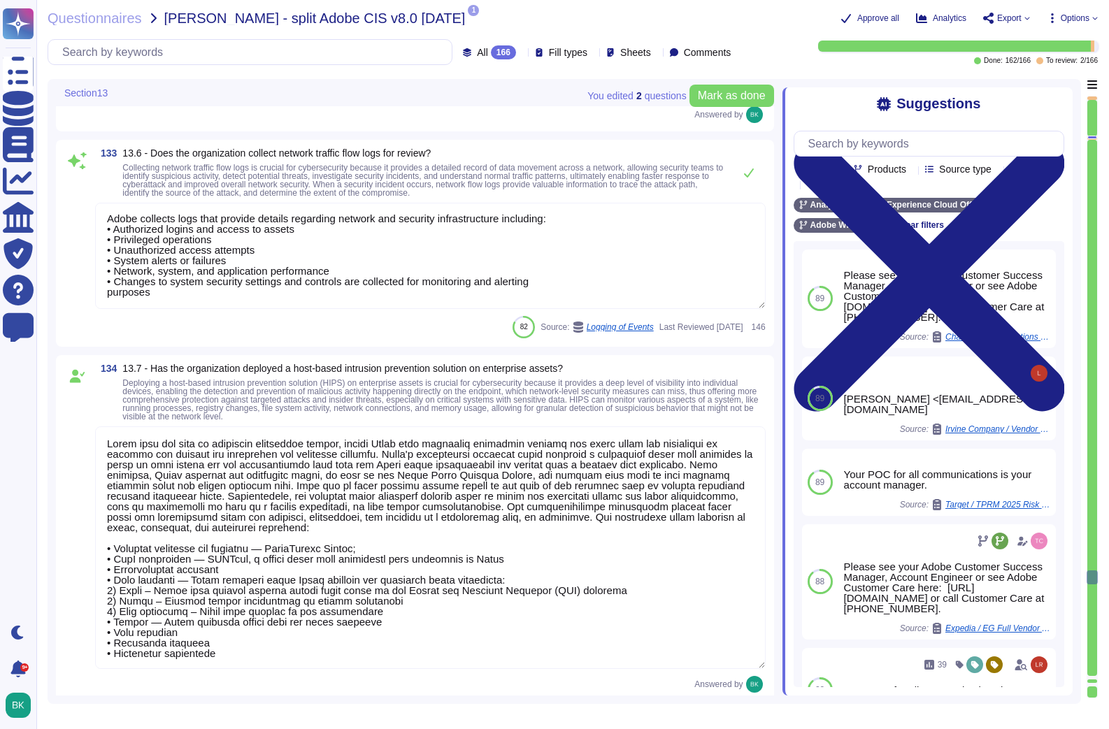
type textarea "Employees are given 30 days to complete the training once it is delivered. User…"
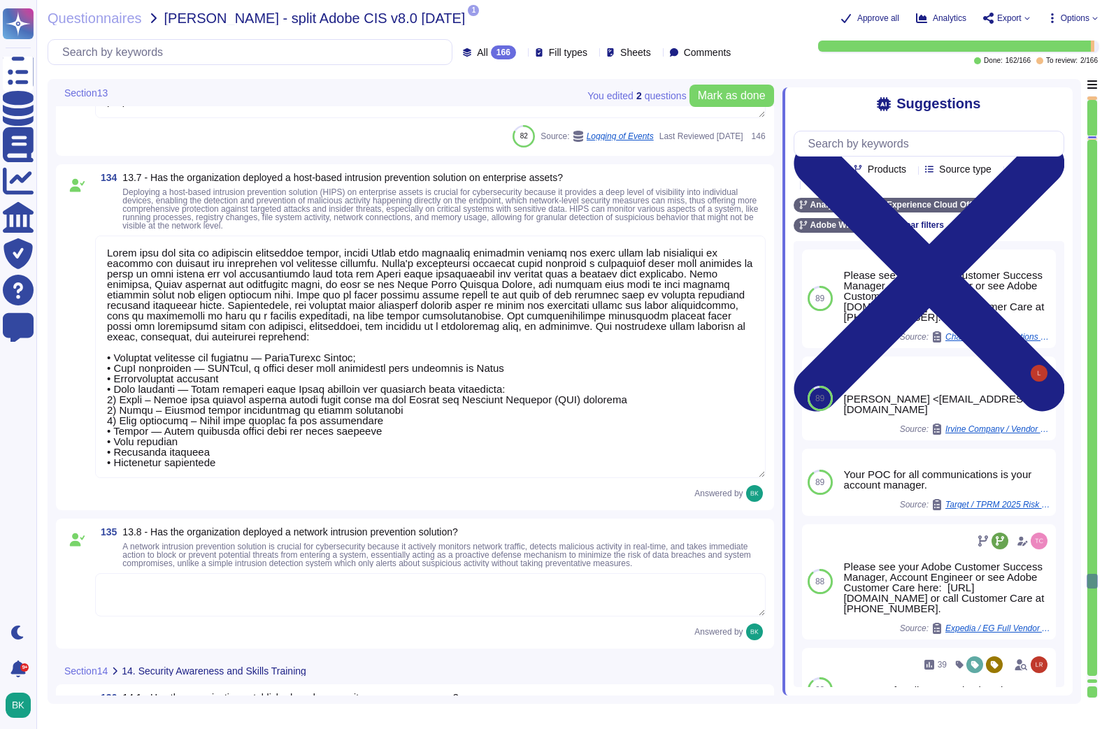
type textarea "This is included in the training material. Please see: [URL][DOMAIN_NAME]"
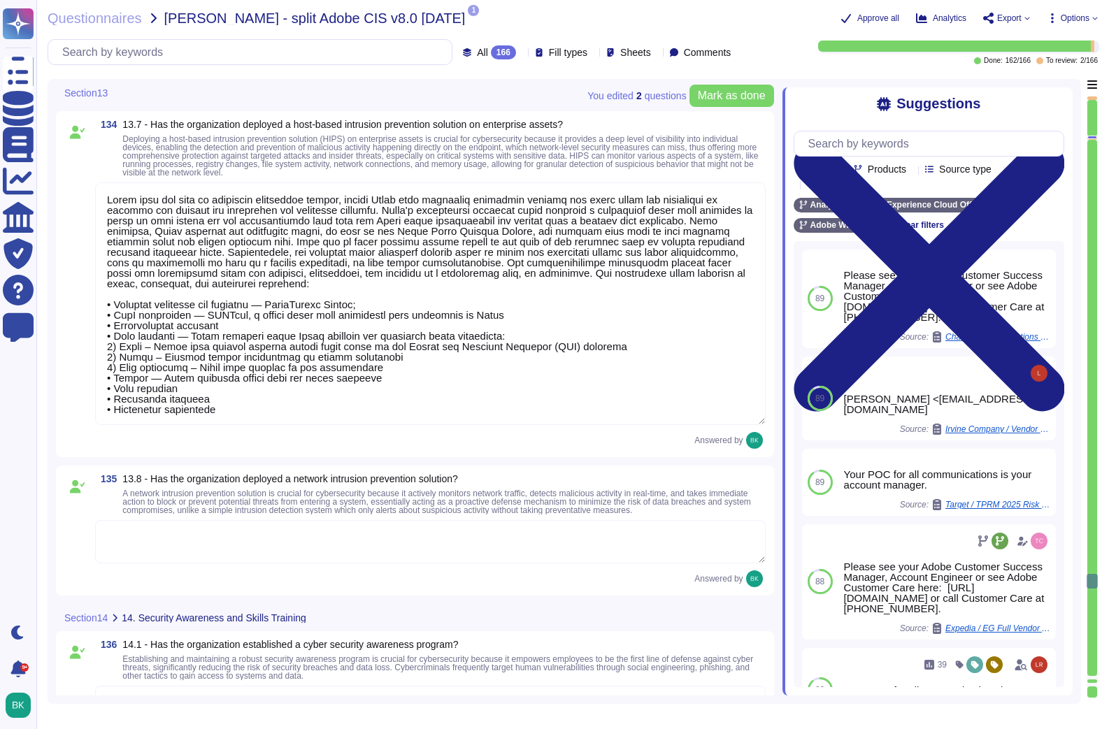
scroll to position [23151, 0]
click at [240, 412] on textarea at bounding box center [430, 301] width 670 height 243
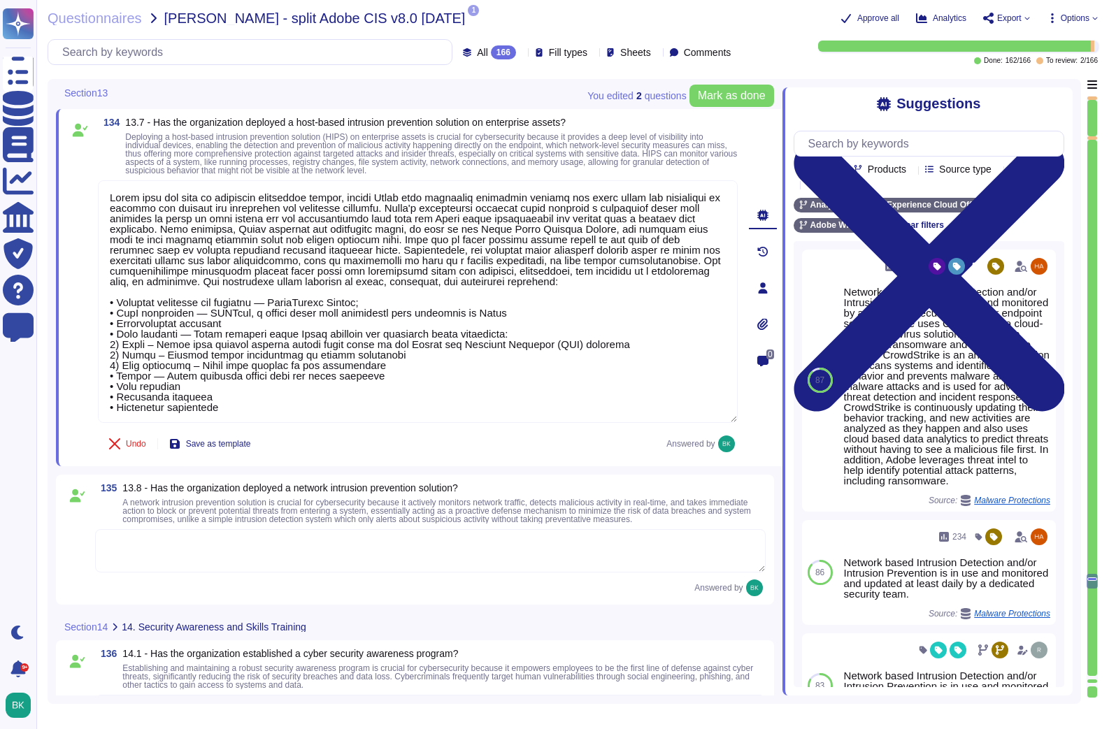
click at [191, 585] on div "135 13.8 - Has the organization deployed a network intrusion prevention solutio…" at bounding box center [414, 539] width 701 height 113
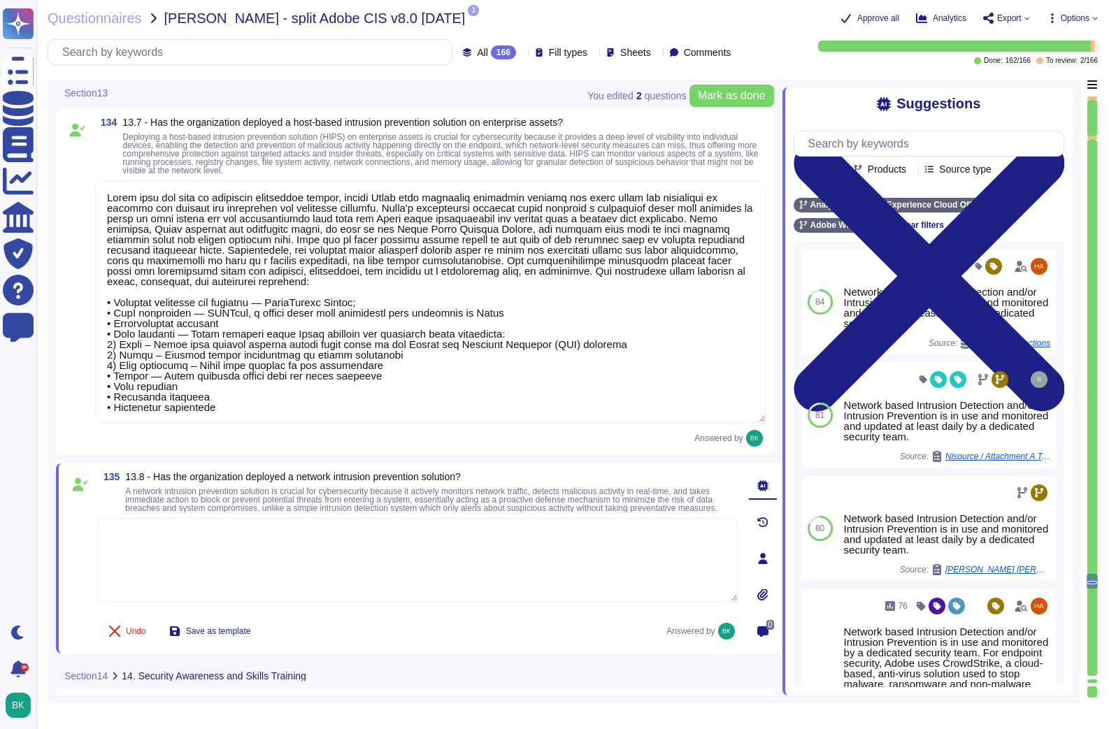
paste textarea "Adobe does not have an intrusion prevention system, rather Adobe uses intrusion…"
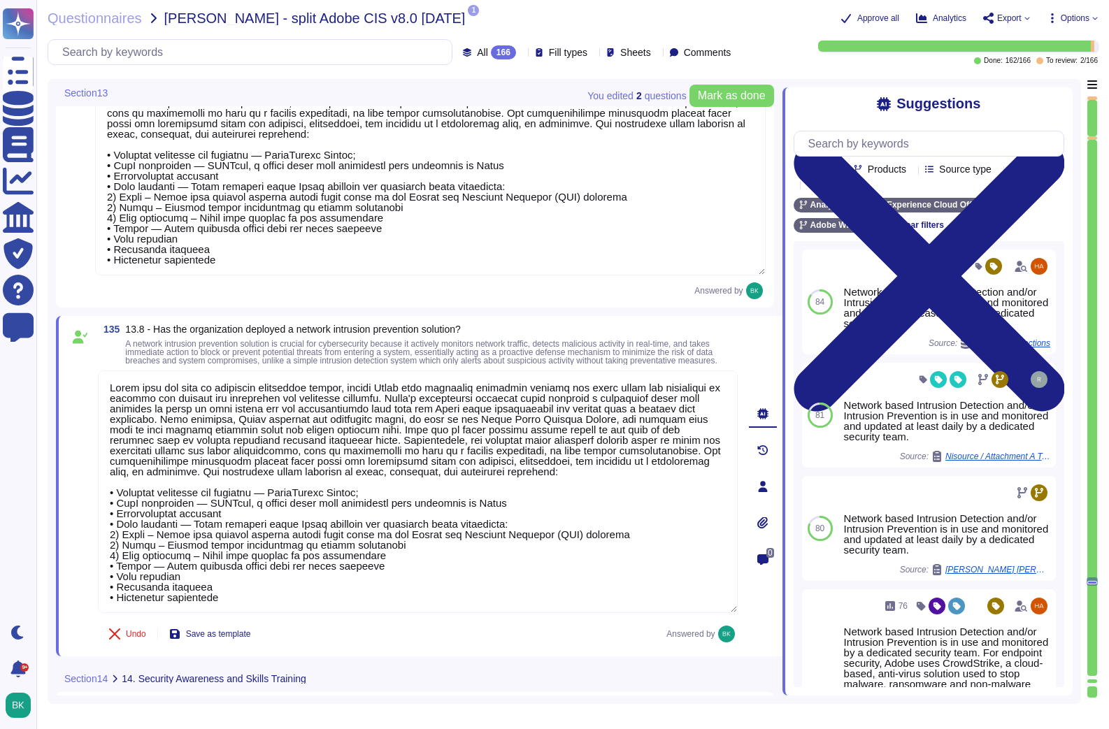
scroll to position [23310, 0]
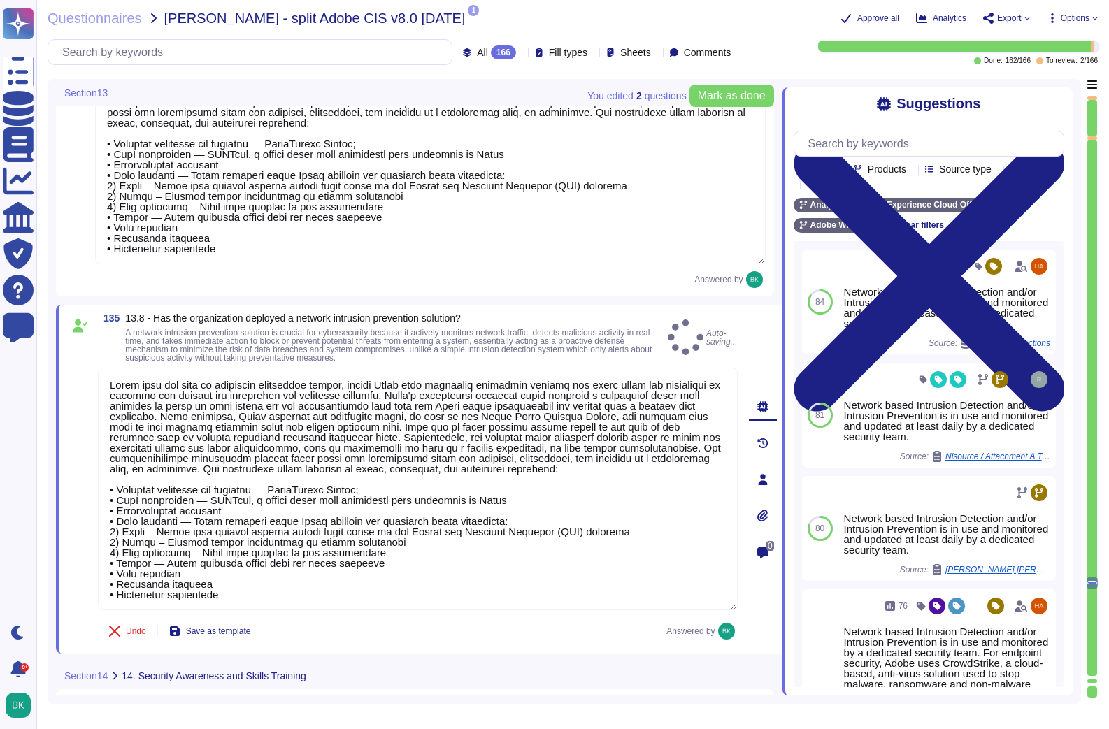
type textarea "Adobe does not have an intrusion prevention system, rather Adobe uses intrusion…"
click at [398, 662] on div "Section14 14. Security Awareness and Skills Training" at bounding box center [321, 675] width 531 height 27
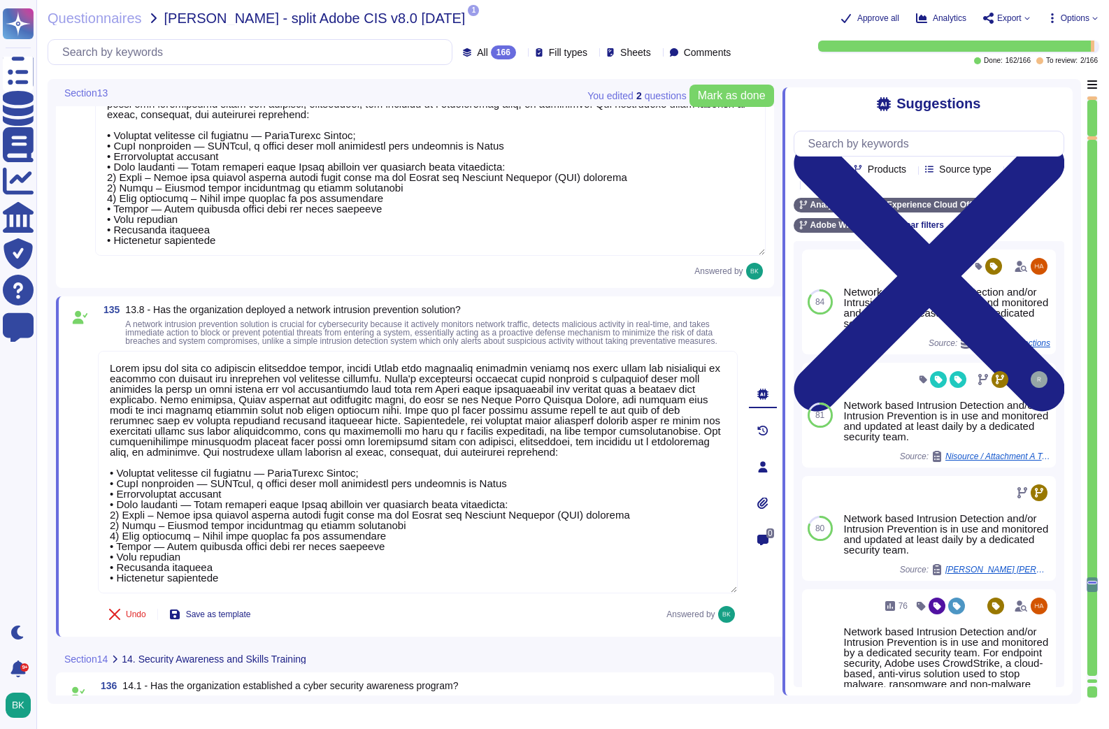
type textarea "This is included in the training material. Please see: [URL][DOMAIN_NAME]"
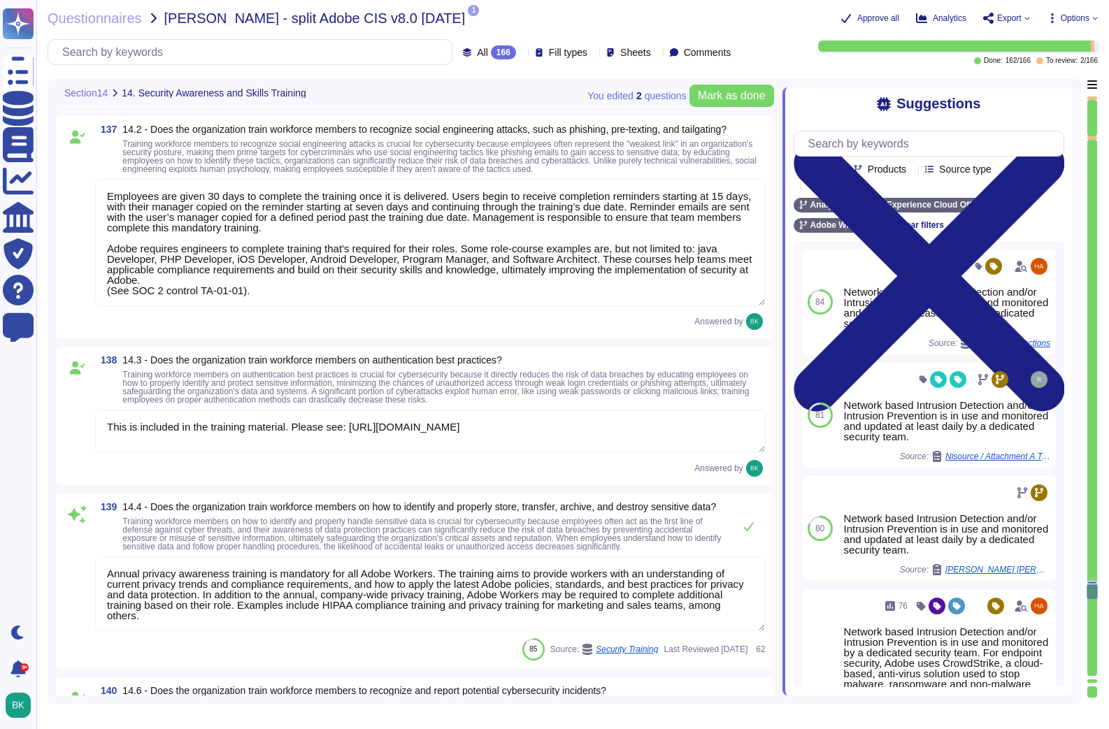
type textarea "Annual privacy awareness training is mandatory for all Adobe Workers. The train…"
type textarea "This is included in the training material. Please see: [URL][DOMAIN_NAME]"
type textarea "Lorem ipsumdol sitametc adipisci elitsed doe Tempo Incididu Utlabore & Etdolore…"
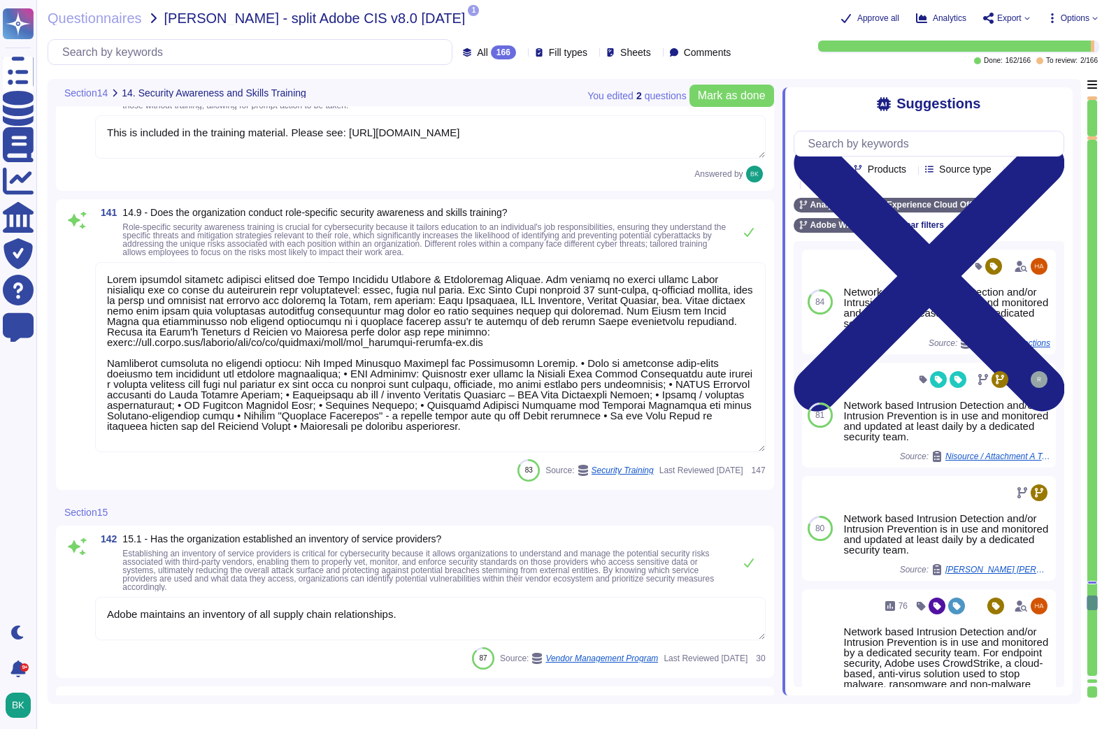
type textarea "Adobe maintains an inventory of all supply chain relationships."
type textarea "Adobe has a documented third-party risk management program is outlined in the V…"
type textarea "The Adobe Vendor Security Review Program Overview describes the minimum-securit…"
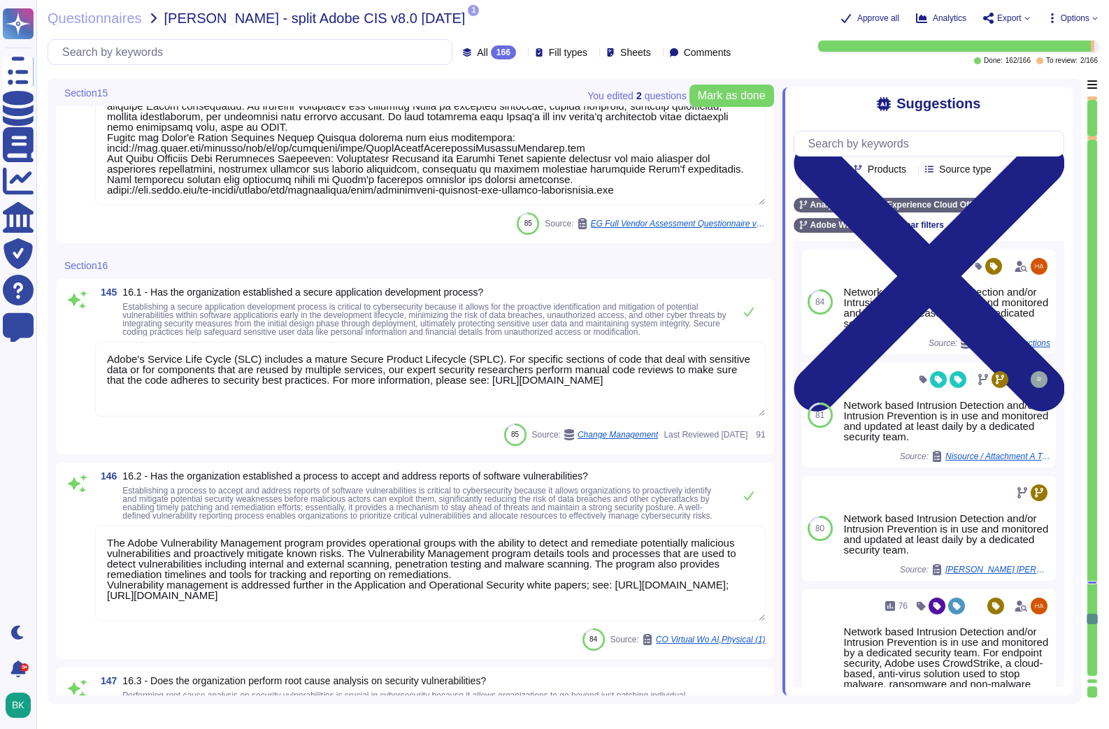
type textarea "Adobe's Service Life Cycle (SLC) includes a mature Secure Product Lifecycle (SP…"
type textarea "The Adobe Vulnerability Management program provides operational groups with the…"
type textarea "Adobe's Incident Response team takes lessons learned from incidents and maps th…"
type textarea "All components and code produced by third parties, including open source librar…"
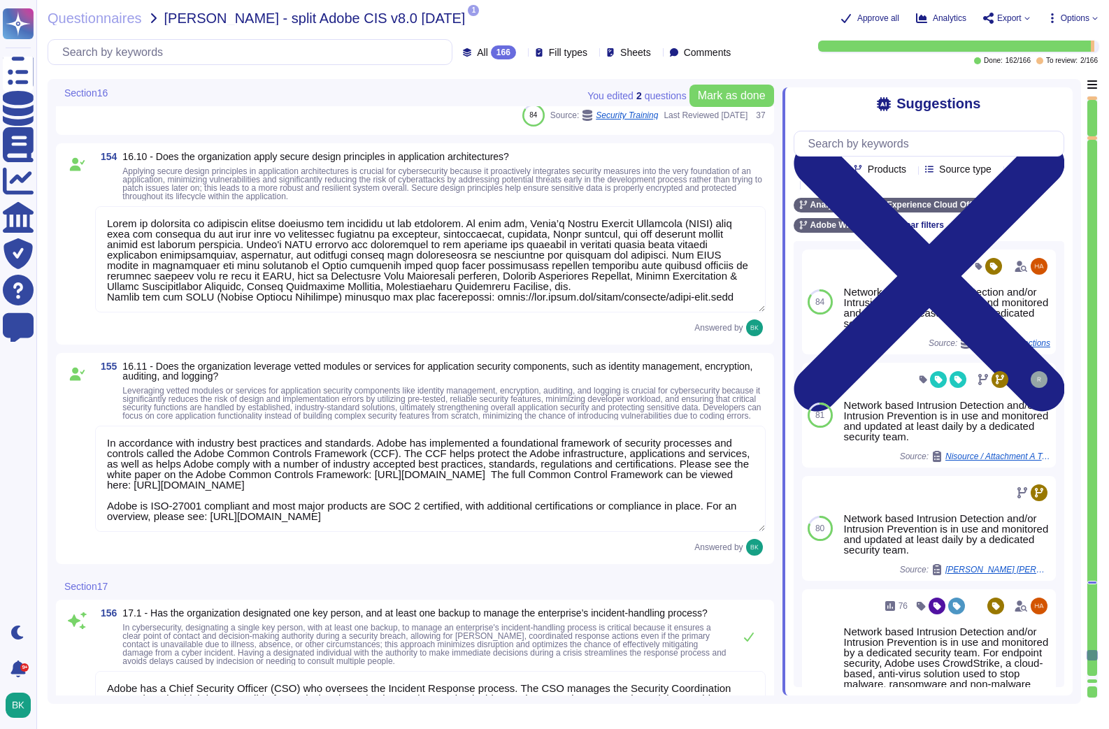
type textarea "Adobe provides security training through the Adobe Security Training & Advancem…"
type textarea "Lorem ip dolorsita co adipiscin elitse doeiusmo tem incididu ut lab etdolorem. …"
type textarea "In accordance with industry best practices and standards. Adobe has implemented…"
type textarea "Adobe has a Chief Security Officer (CSO) who oversees the Incident Response pro…"
type textarea "Adobe defines external communication requirements for incidents, including: • I…"
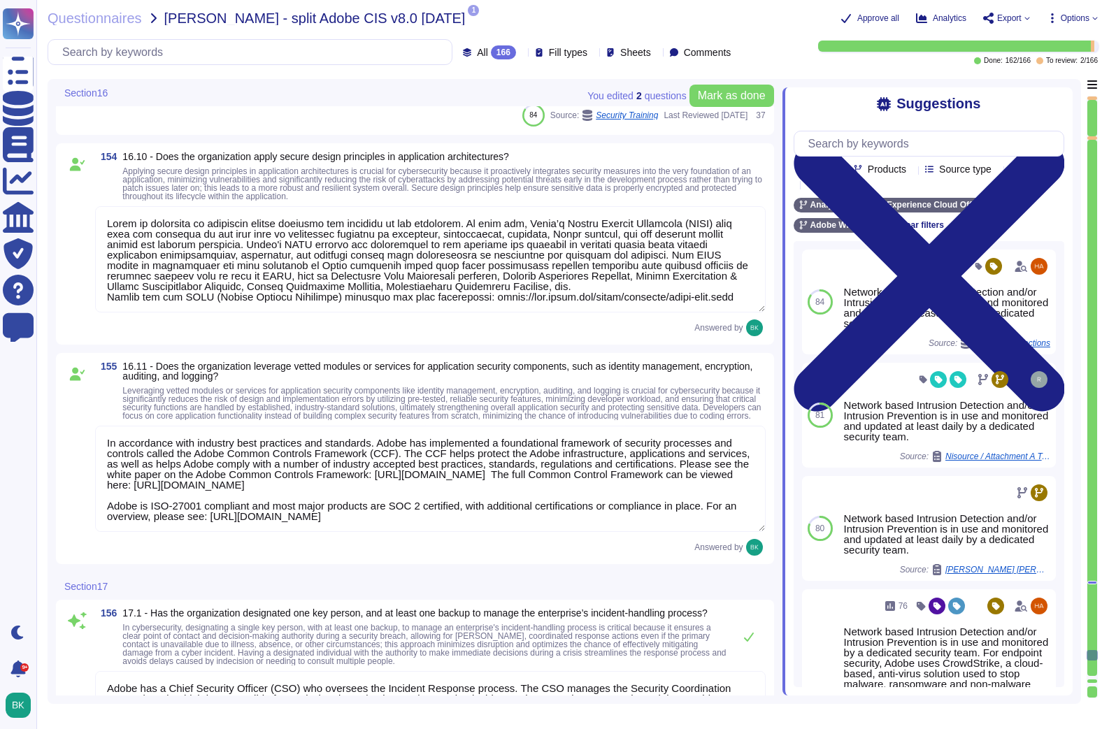
type textarea "Adobe has established and maintains robust processes and multiple channels for …"
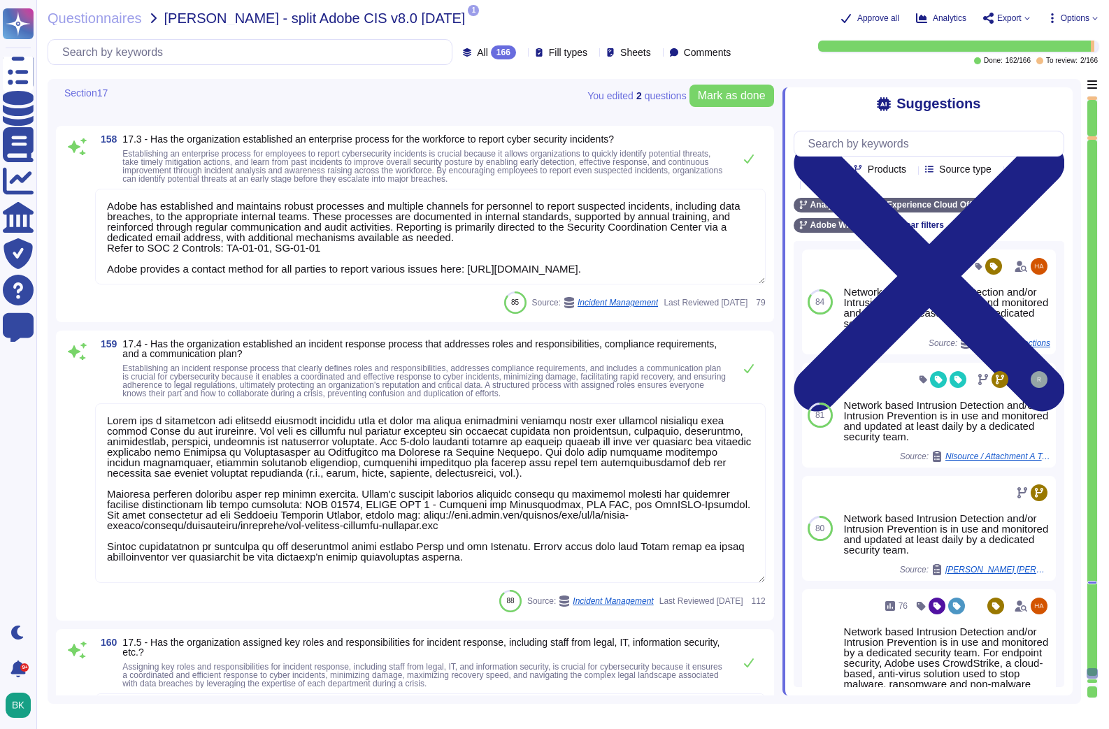
type textarea "Lorem ips d sitametcon adi elitsedd eiusmodt incididu utla et dolor ma aliqua e…"
type textarea "Lor ipsu dolorsit ame Consecte Adipisci elitsed: Doei t incididuntu, laboreetd …"
type textarea "Incidents are reported to the team through human, monitoring and intelligence c…"
type textarea "Adobe conducts tabletop exercises on an annual basis to practice different aspe…"
type textarea "Lor Ipsumdol Sitametc Adip eli seddoeiusm temporinci utl etdolo mag aliquaenim …"
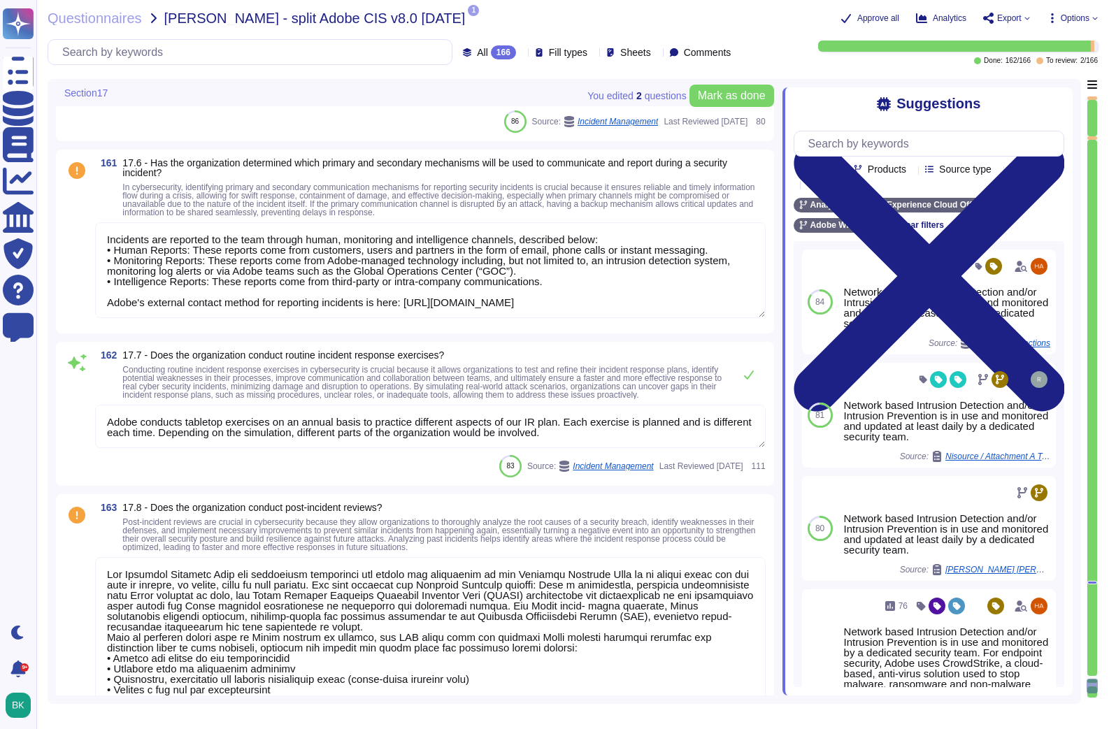
type textarea "Adobe conducts a penetration test annually and before every major release. For …"
type textarea "Adobe evaluates issues that are found during customer-driven penetration tests …"
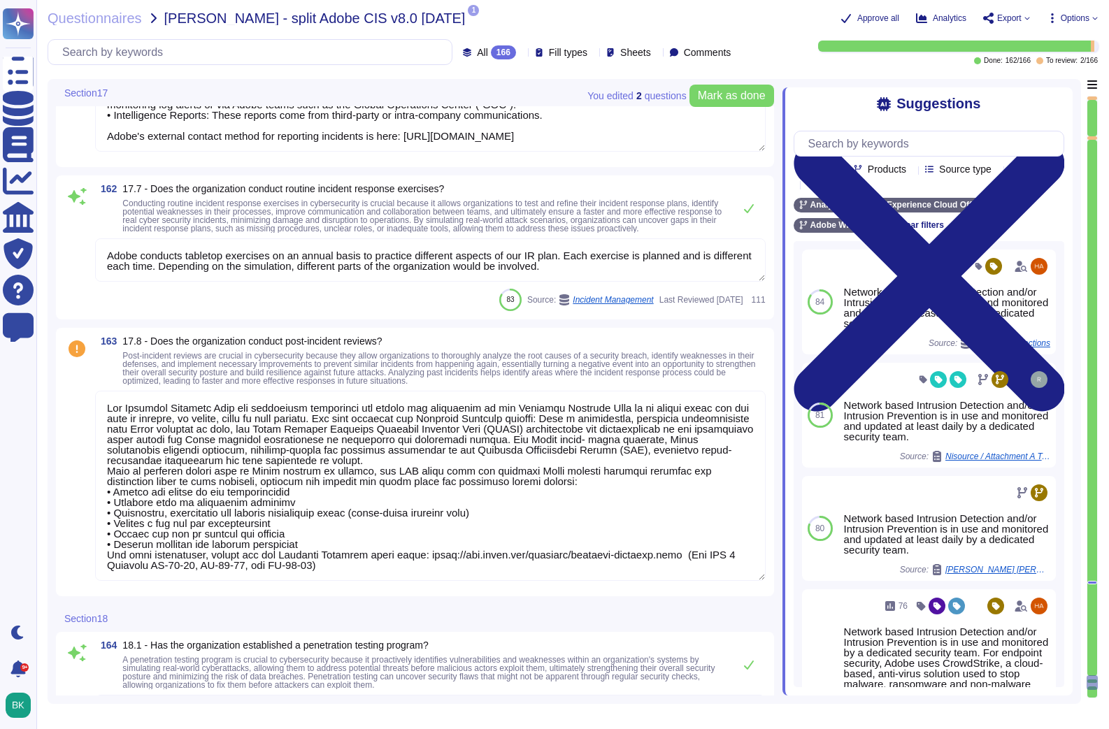
type textarea "Lor ipsu dolorsit ame Consecte Adipisci elitsed: Doei t incididuntu, laboreetd …"
type textarea "Incidents are reported to the team through human, monitoring and intelligence c…"
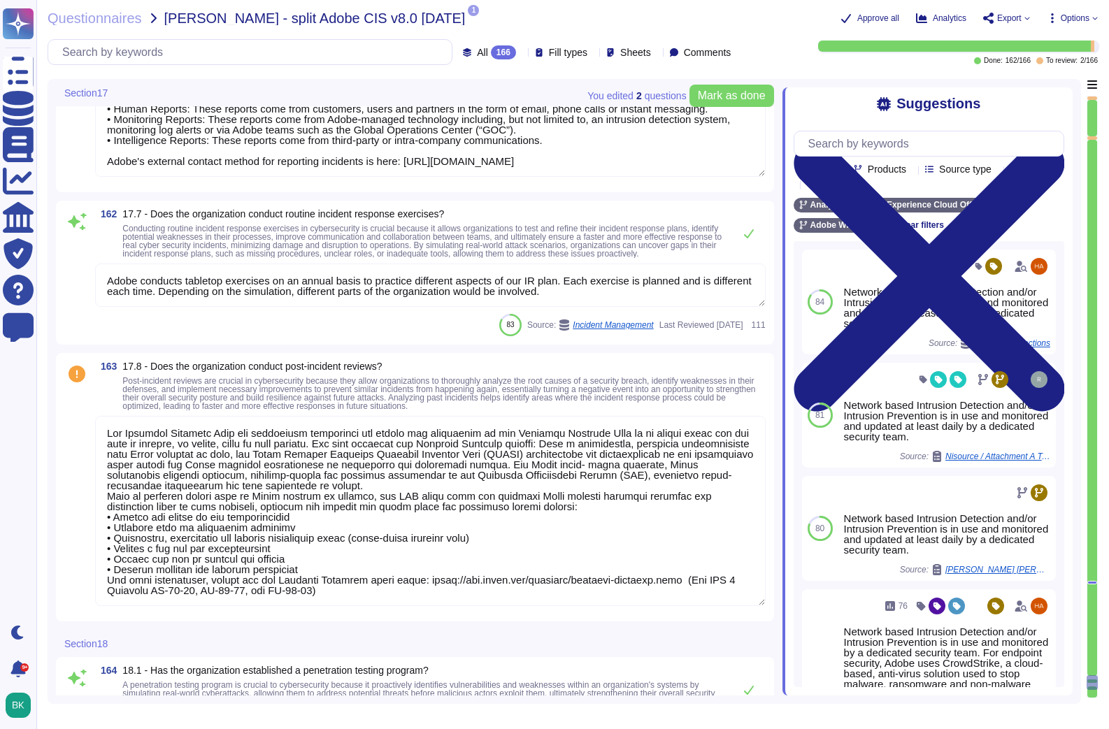
scroll to position [1, 0]
click at [219, 483] on textarea at bounding box center [430, 511] width 670 height 190
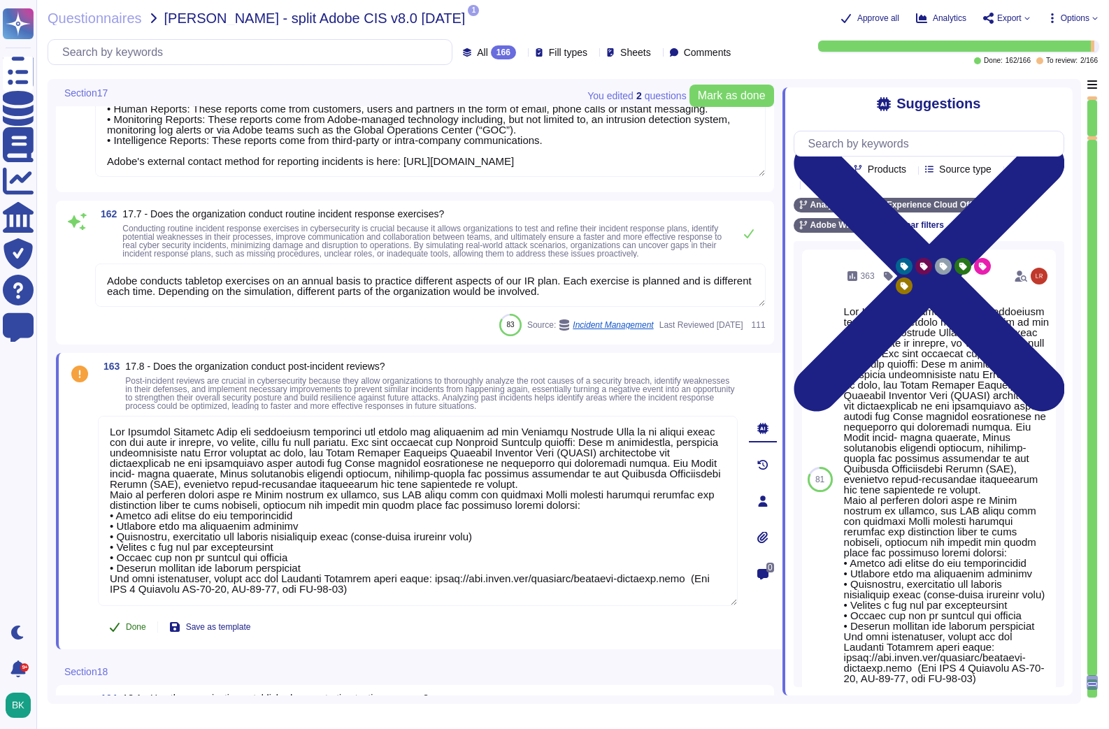
click at [129, 635] on button "Done" at bounding box center [127, 627] width 59 height 28
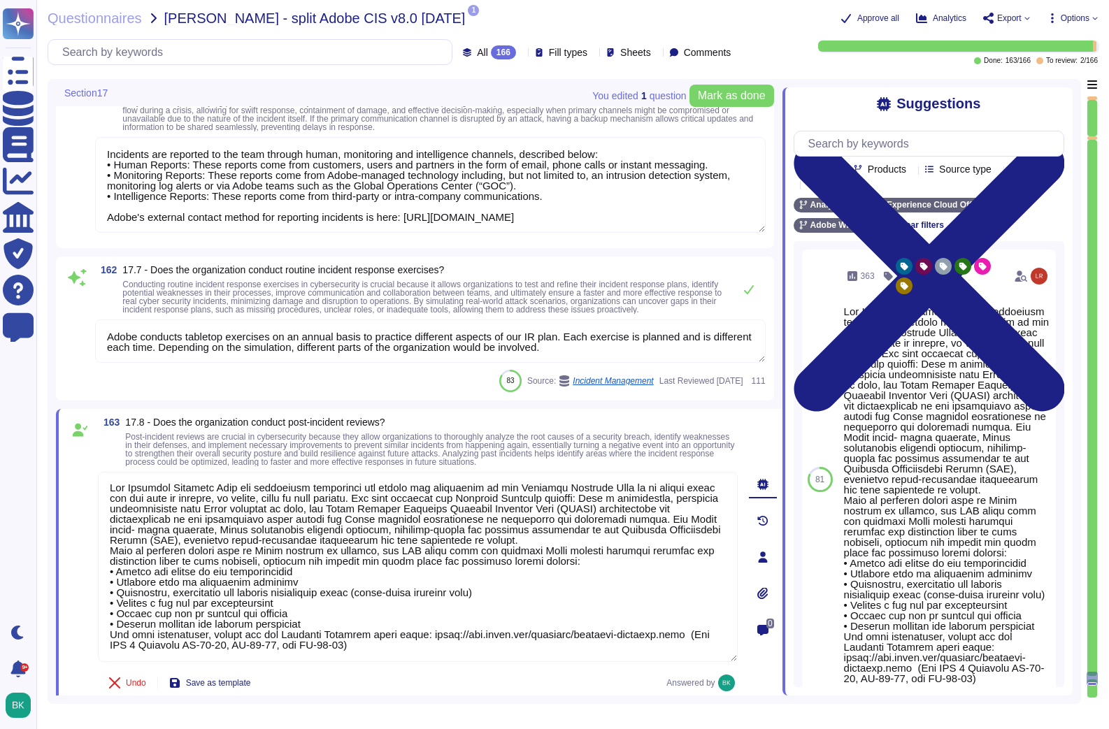
scroll to position [28827, 0]
type textarea "Lorem ips d sitametcon adi elitsedd eiusmodt incididu utla et dolor ma aliqua e…"
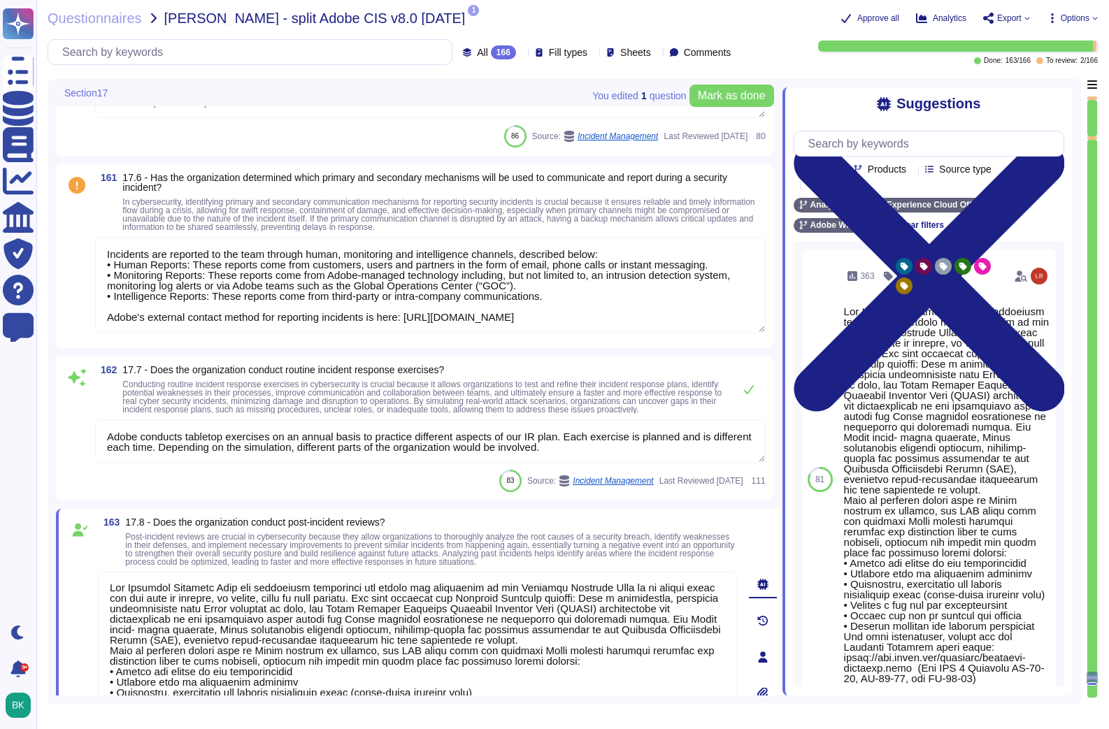
click at [178, 296] on textarea "Incidents are reported to the team through human, monitoring and intelligence c…" at bounding box center [430, 285] width 670 height 96
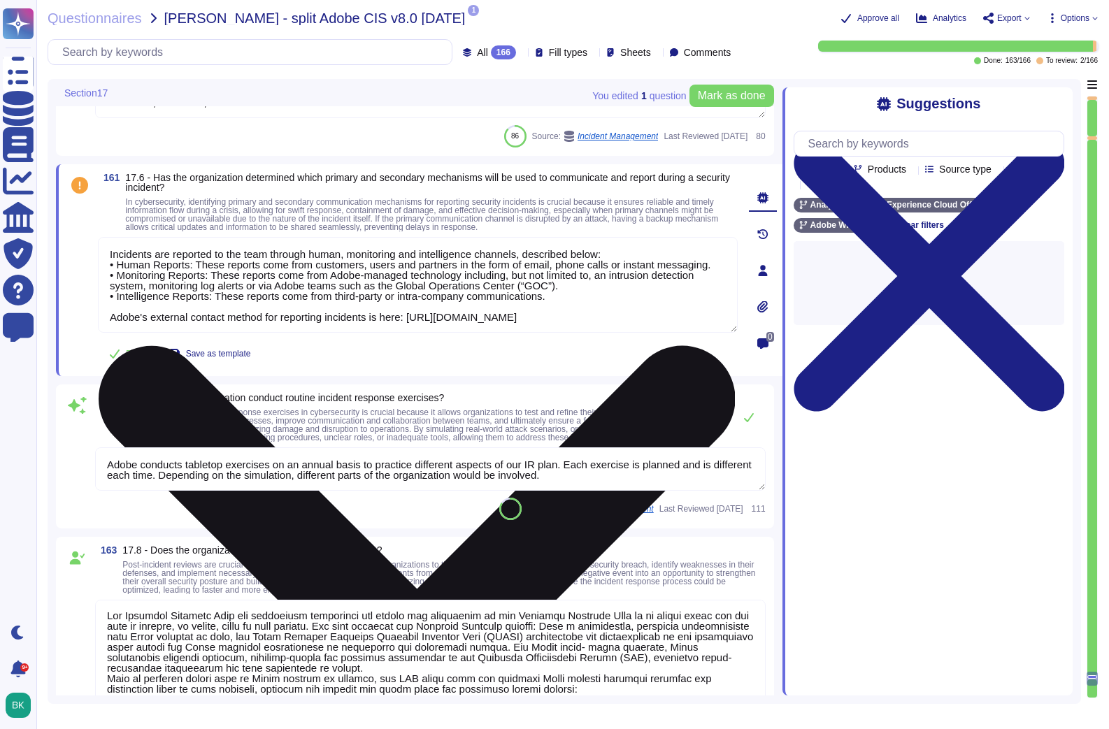
click at [173, 282] on textarea "Incidents are reported to the team through human, monitoring and intelligence c…" at bounding box center [418, 285] width 640 height 96
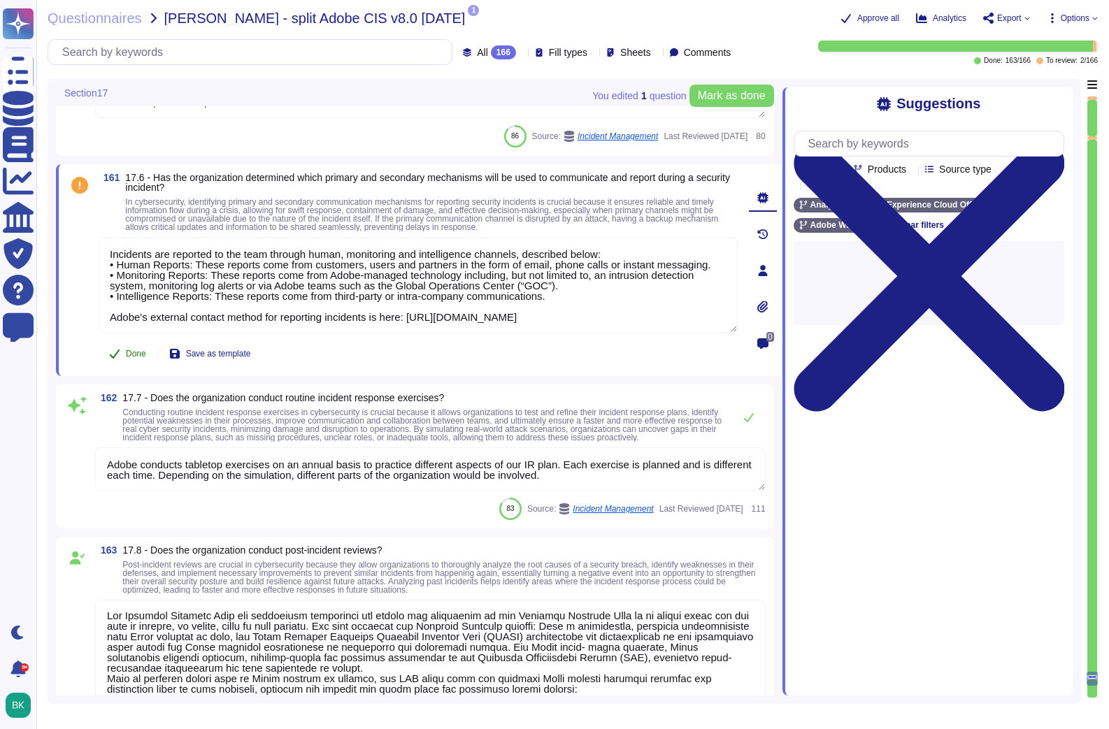
click at [115, 359] on icon at bounding box center [114, 353] width 11 height 11
